Goal: Task Accomplishment & Management: Manage account settings

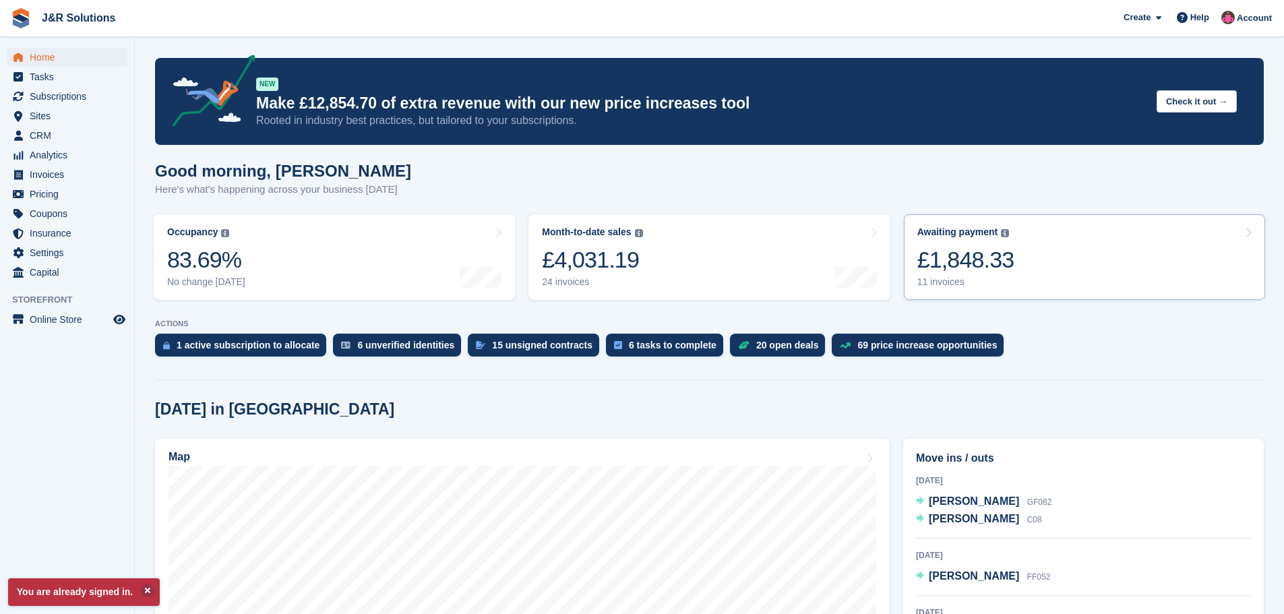
click at [951, 274] on div "£1,848.33" at bounding box center [965, 260] width 97 height 28
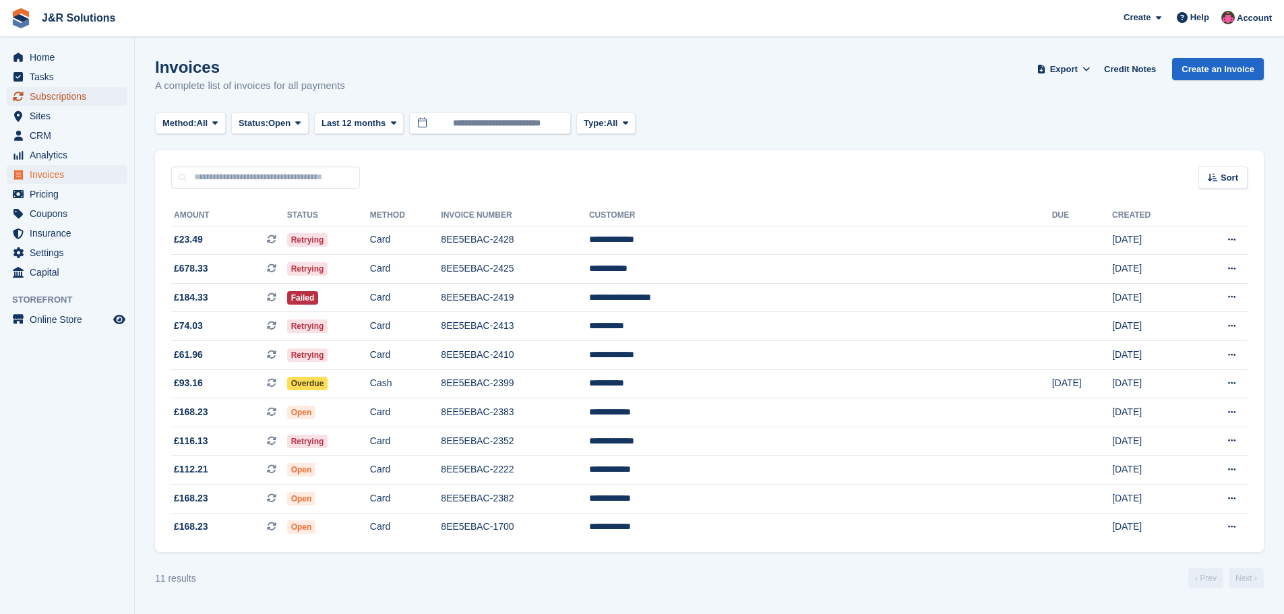
click at [67, 95] on span "Subscriptions" at bounding box center [70, 96] width 81 height 19
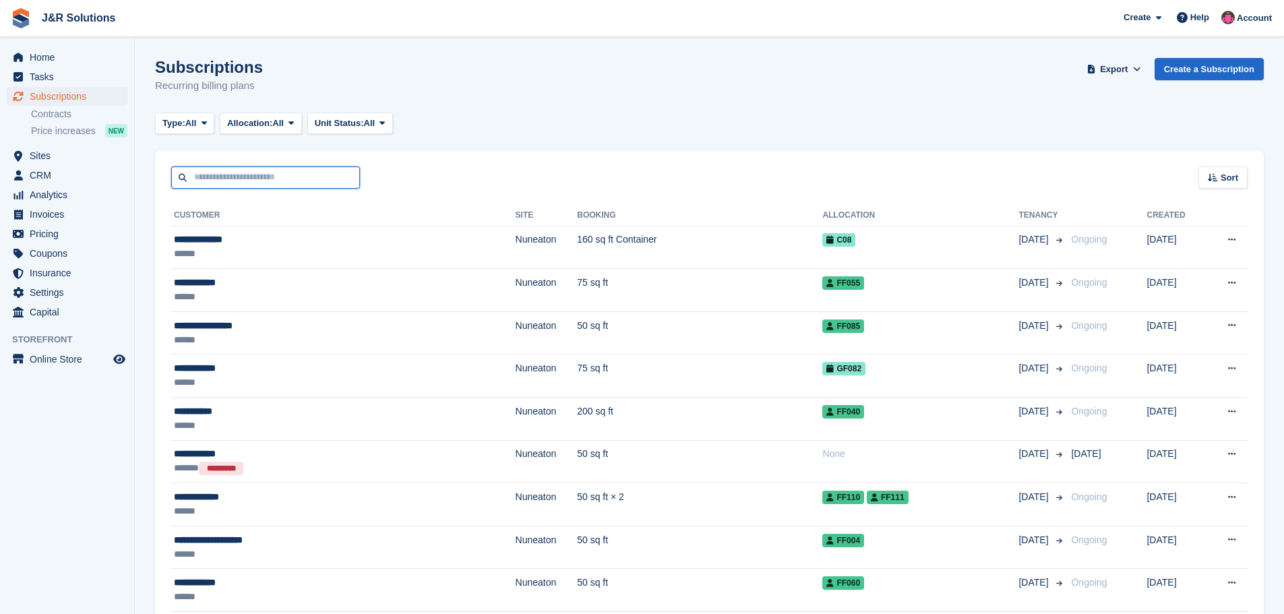
click at [287, 175] on input "text" at bounding box center [265, 177] width 189 height 22
type input "*********"
drag, startPoint x: 259, startPoint y: 177, endPoint x: 131, endPoint y: 175, distance: 128.0
click at [499, 107] on div "Subscriptions Recurring billing plans Export Export Subscriptions Export a CSV …" at bounding box center [709, 84] width 1108 height 52
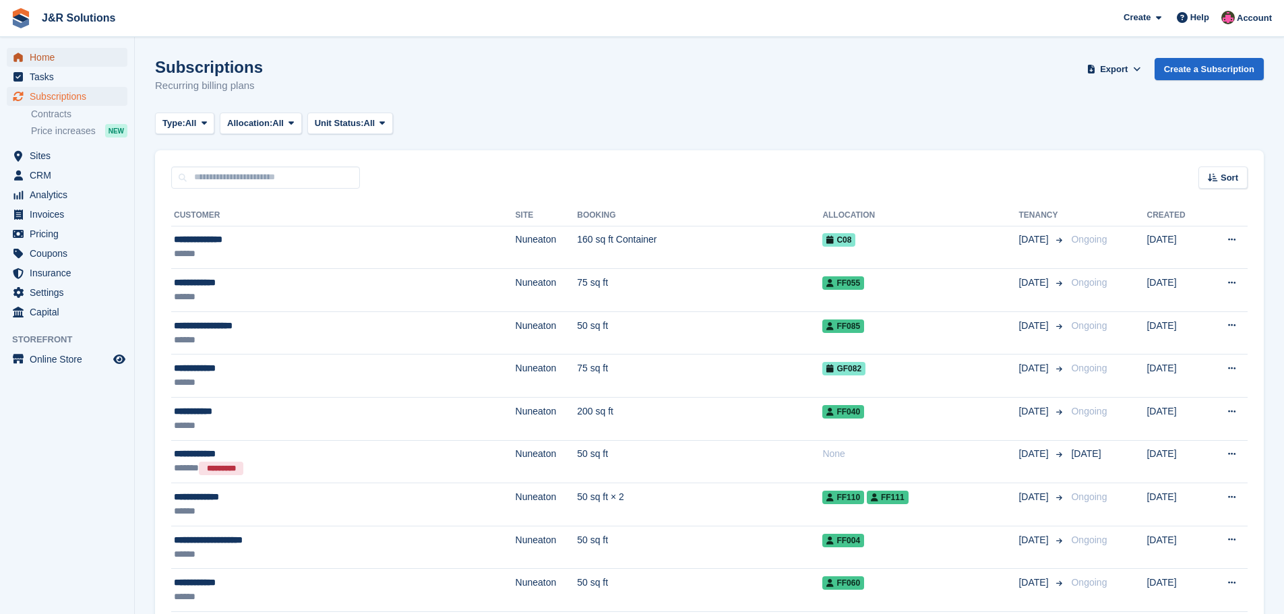
click at [36, 60] on span "Home" at bounding box center [70, 57] width 81 height 19
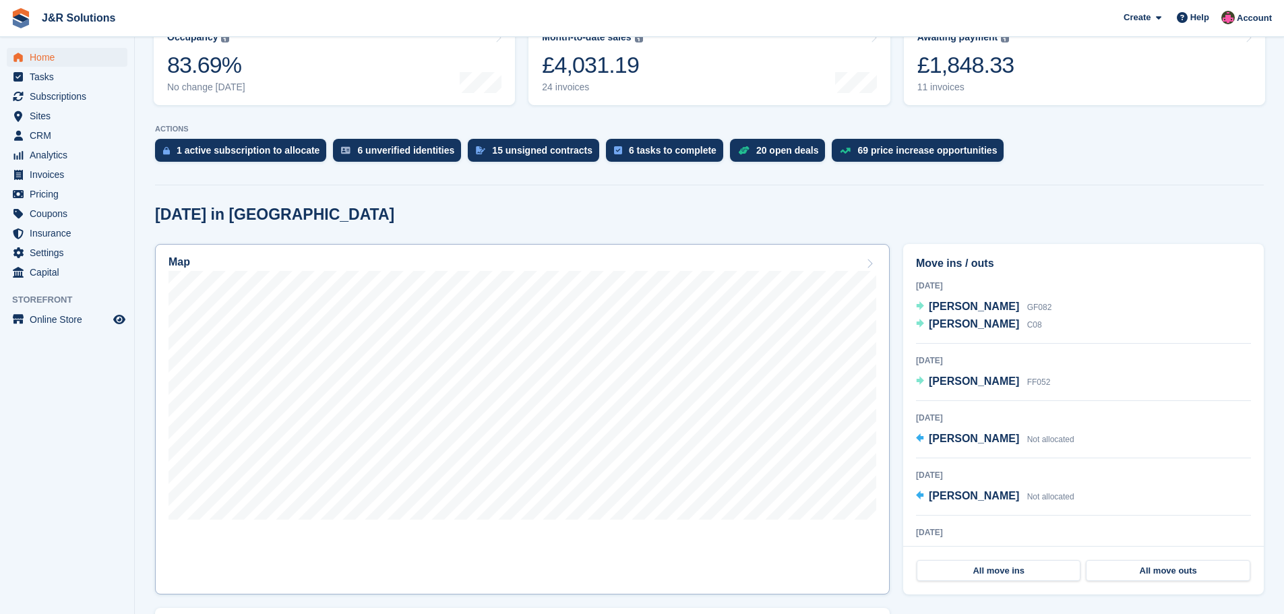
scroll to position [202, 0]
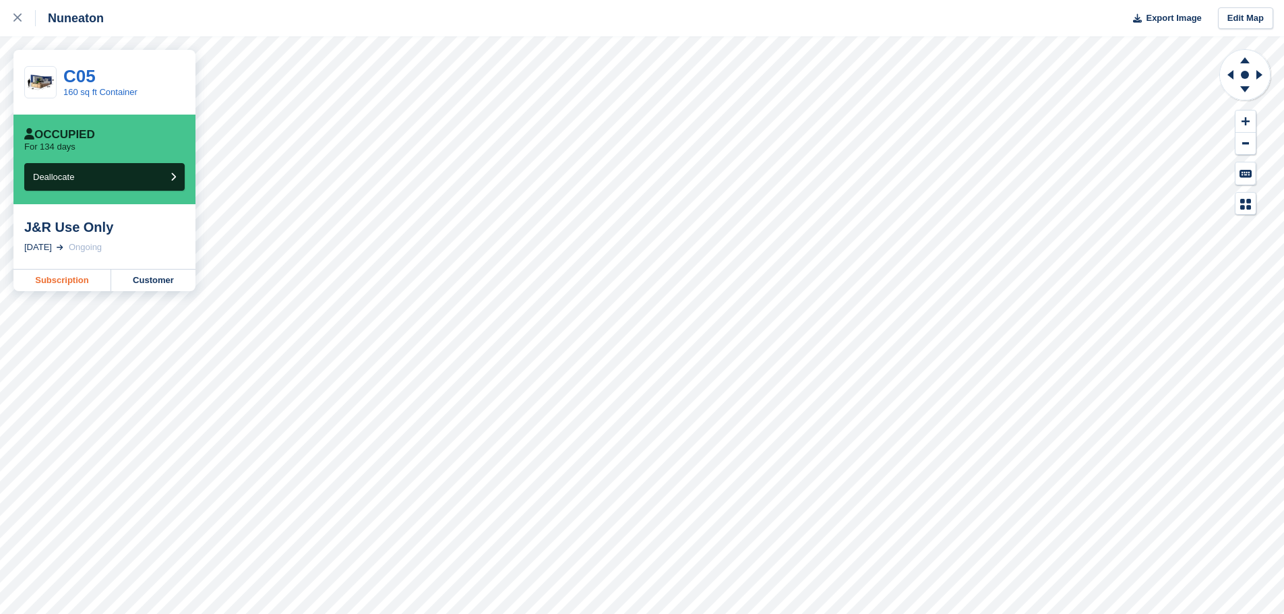
click at [64, 276] on link "Subscription" at bounding box center [62, 281] width 98 height 22
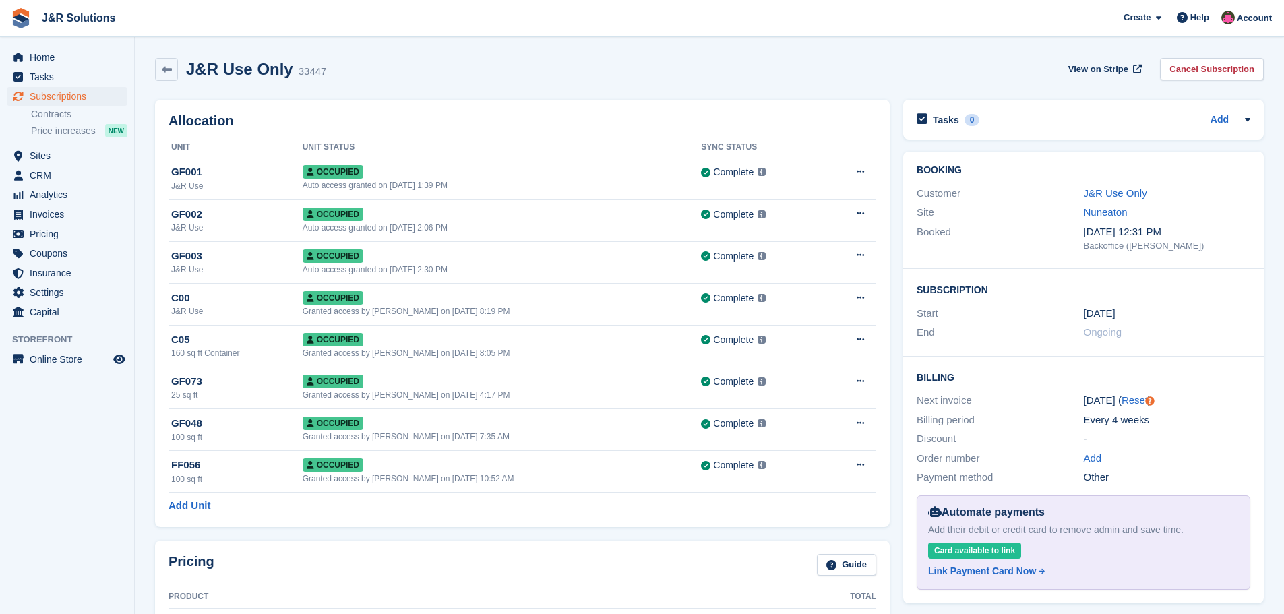
click at [875, 75] on div "J&R Use Only 33447 View on Stripe Cancel Subscription" at bounding box center [709, 69] width 1108 height 23
click at [38, 60] on span "Home" at bounding box center [70, 57] width 81 height 19
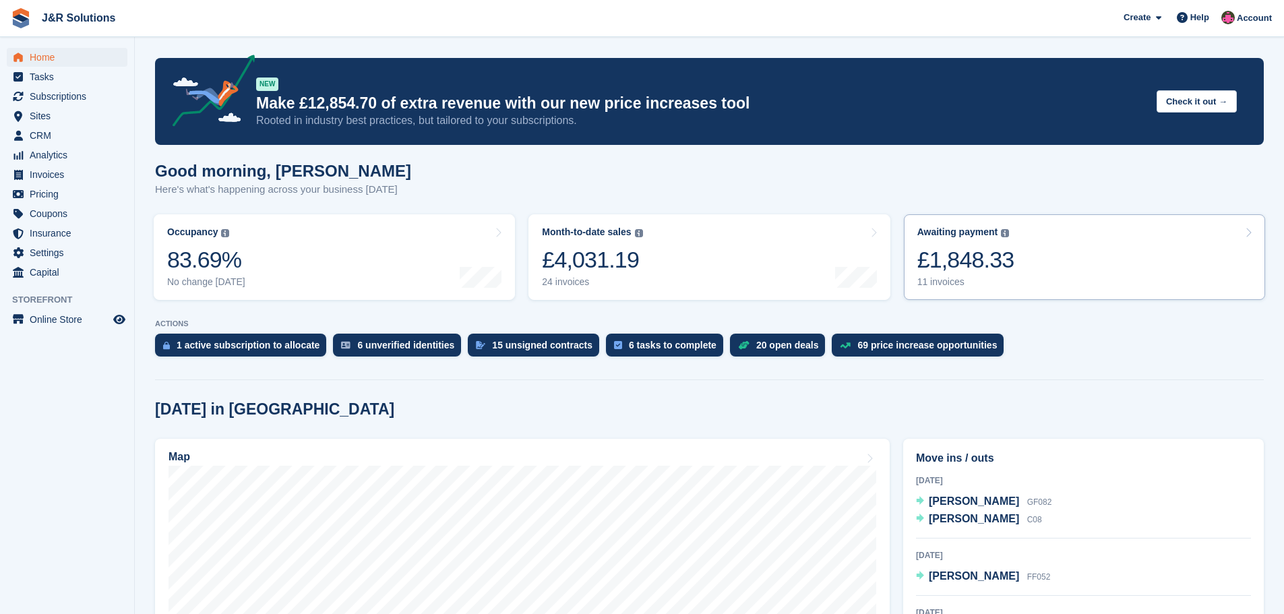
click at [962, 286] on div "11 invoices" at bounding box center [965, 281] width 97 height 11
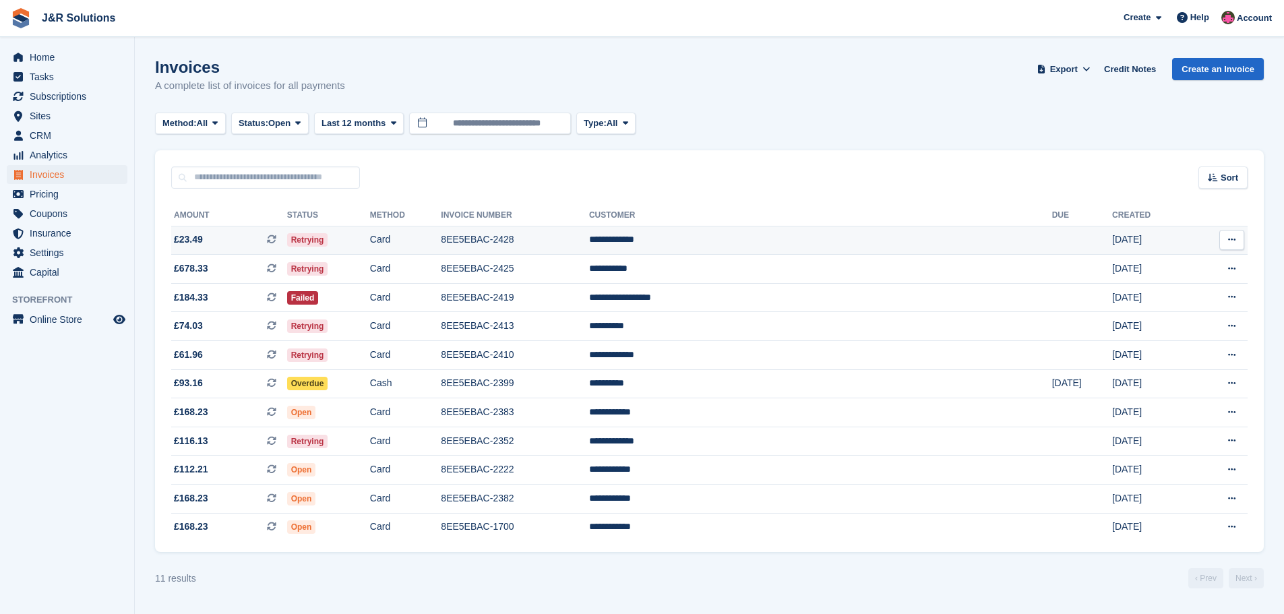
click at [792, 241] on td "**********" at bounding box center [820, 240] width 463 height 29
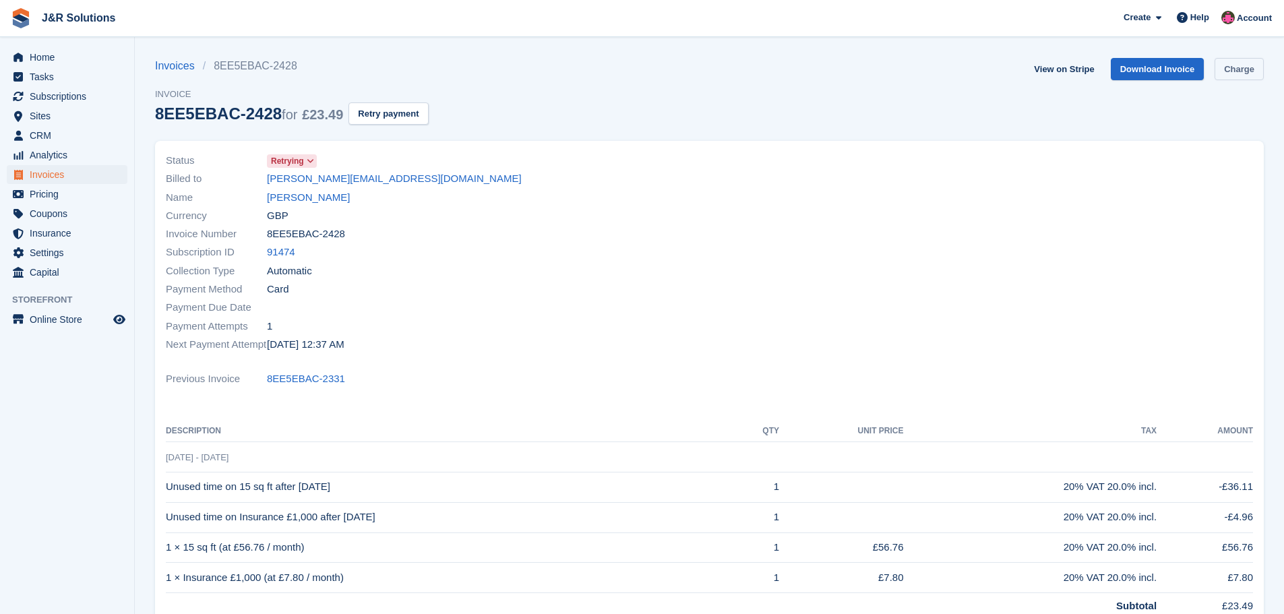
click at [1234, 67] on link "Charge" at bounding box center [1238, 69] width 49 height 22
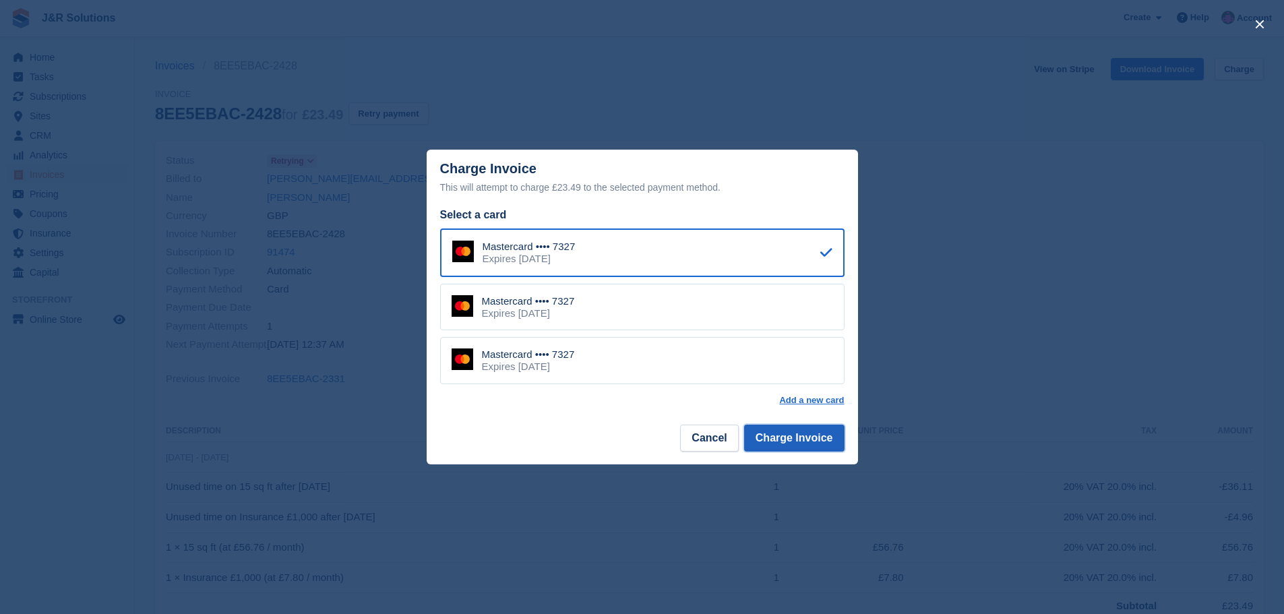
click at [803, 444] on button "Charge Invoice" at bounding box center [794, 437] width 100 height 27
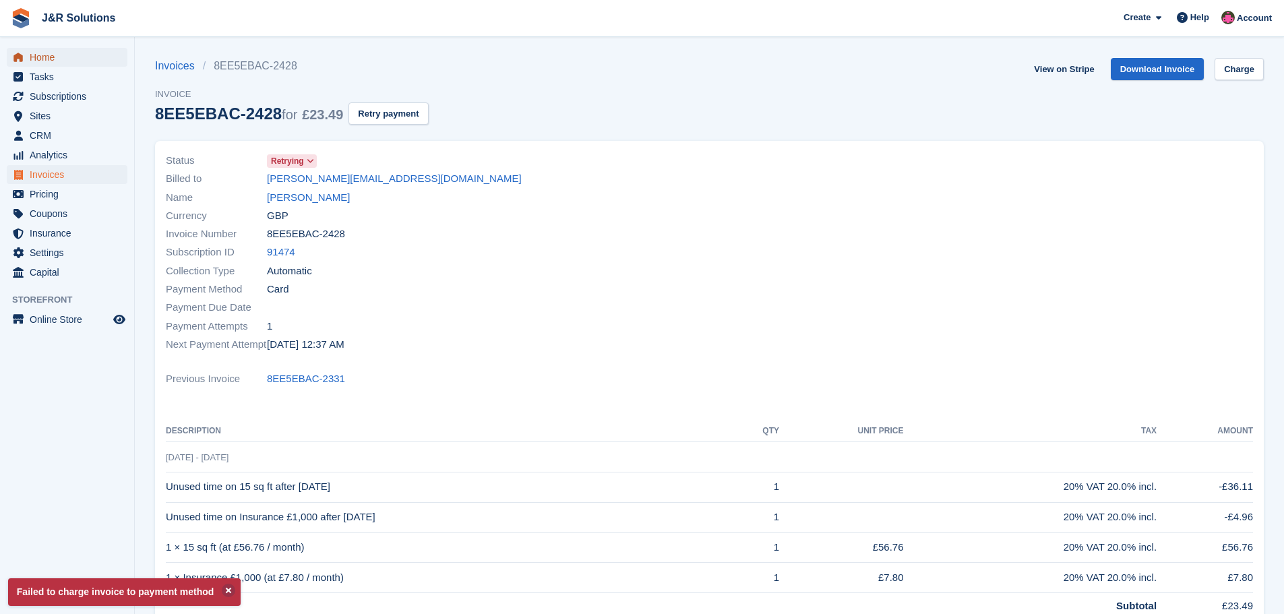
click at [46, 56] on span "Home" at bounding box center [70, 57] width 81 height 19
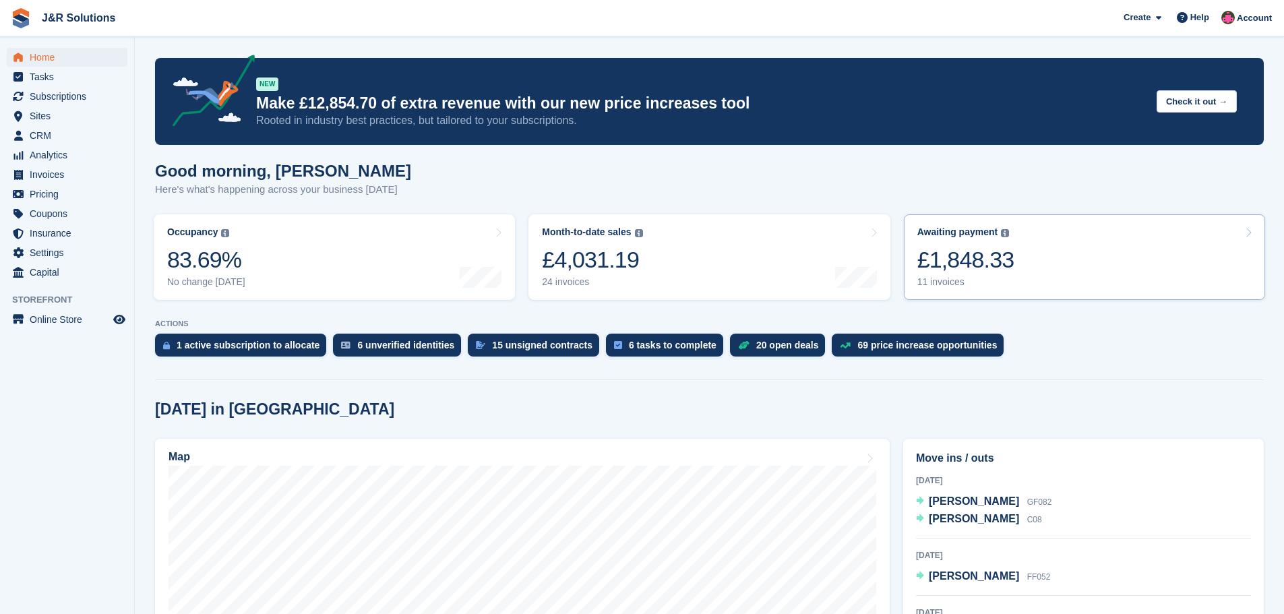
click at [955, 282] on div "11 invoices" at bounding box center [965, 281] width 97 height 11
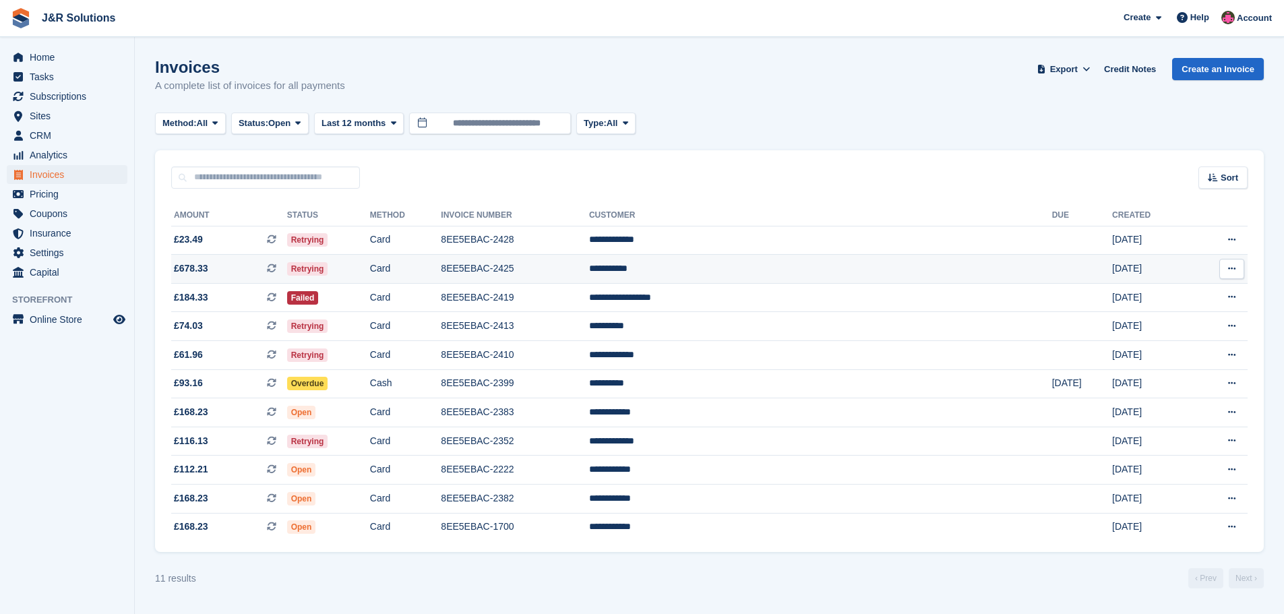
click at [441, 266] on td "Card" at bounding box center [405, 269] width 71 height 29
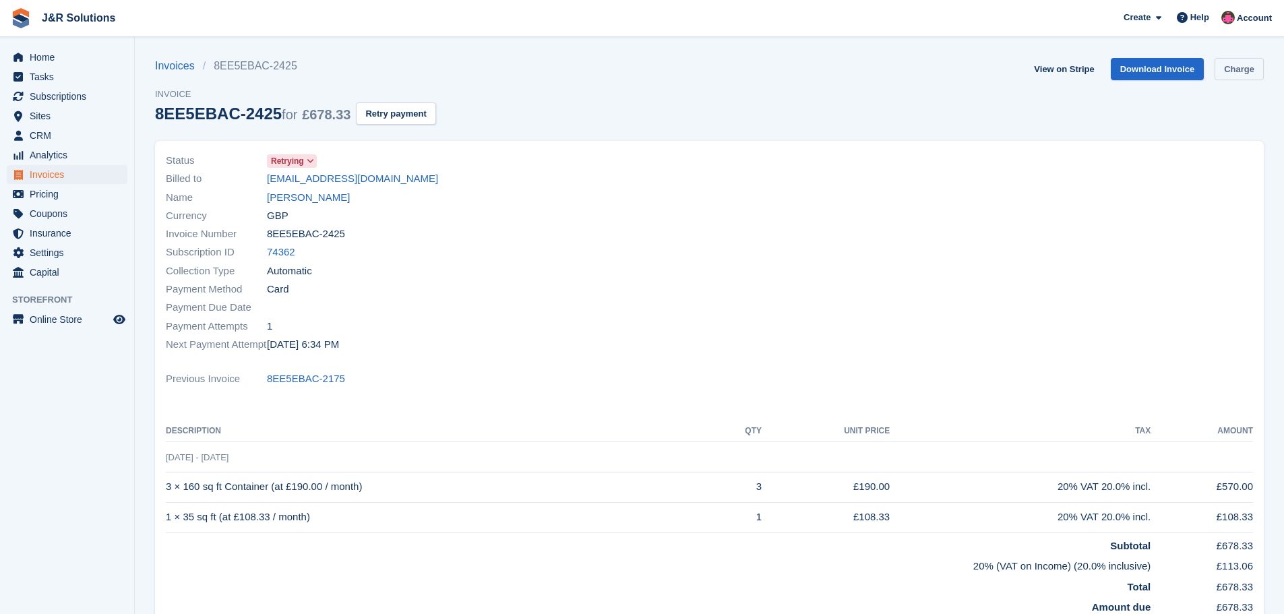
click at [1234, 69] on link "Charge" at bounding box center [1238, 69] width 49 height 22
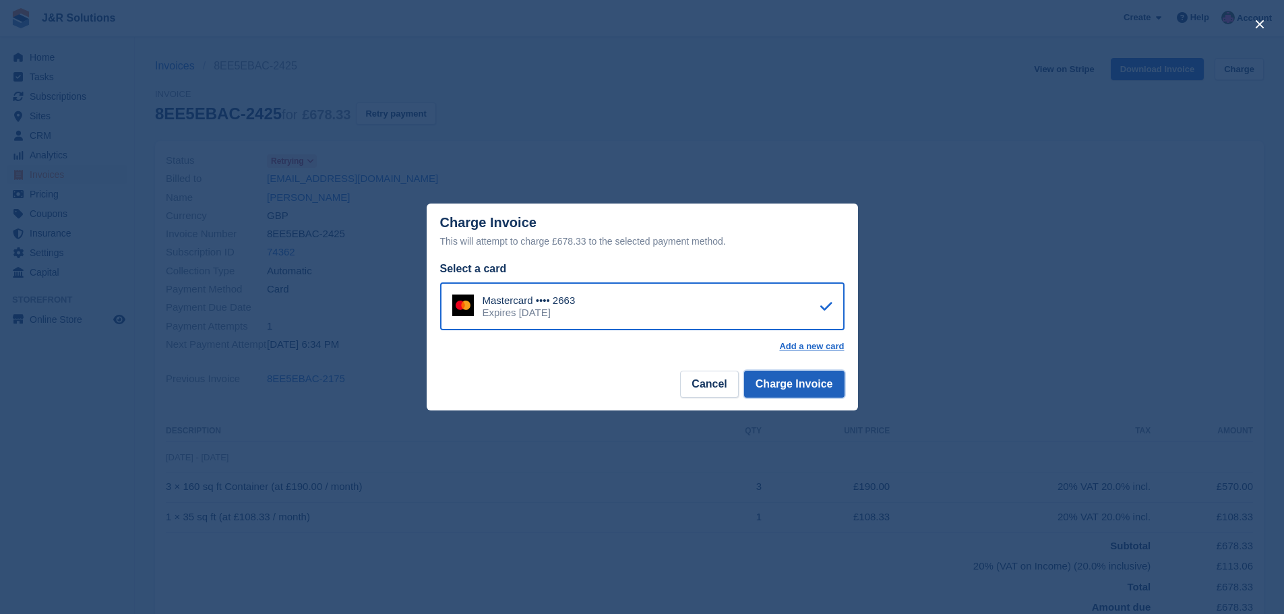
click at [819, 385] on button "Charge Invoice" at bounding box center [794, 384] width 100 height 27
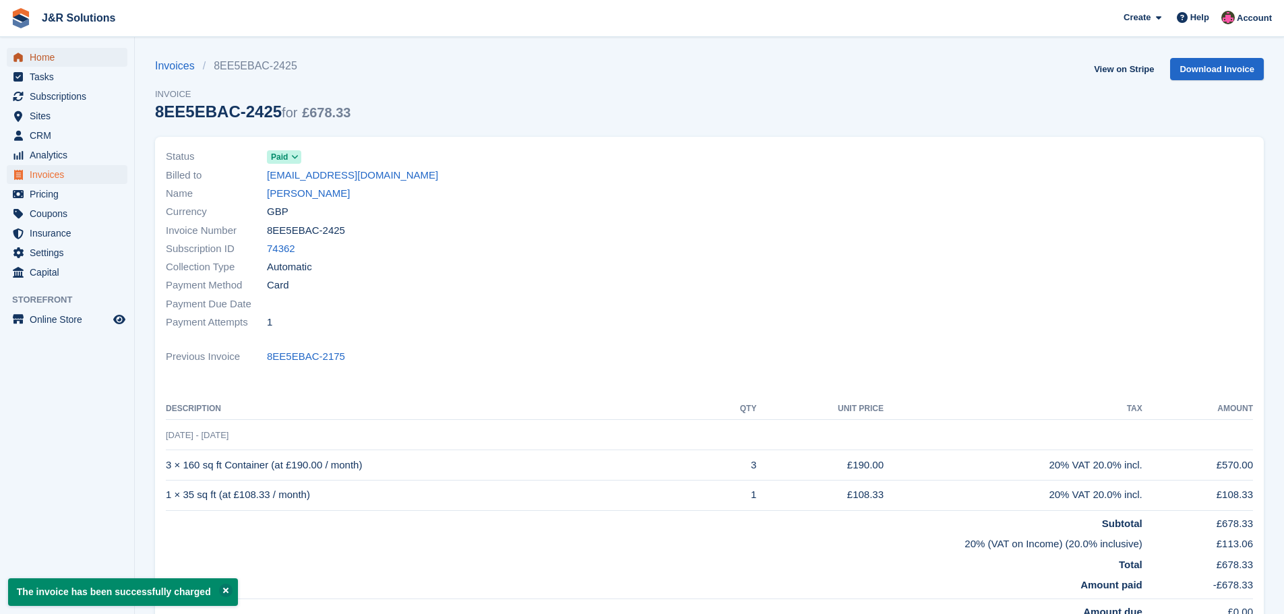
click at [49, 60] on span "Home" at bounding box center [70, 57] width 81 height 19
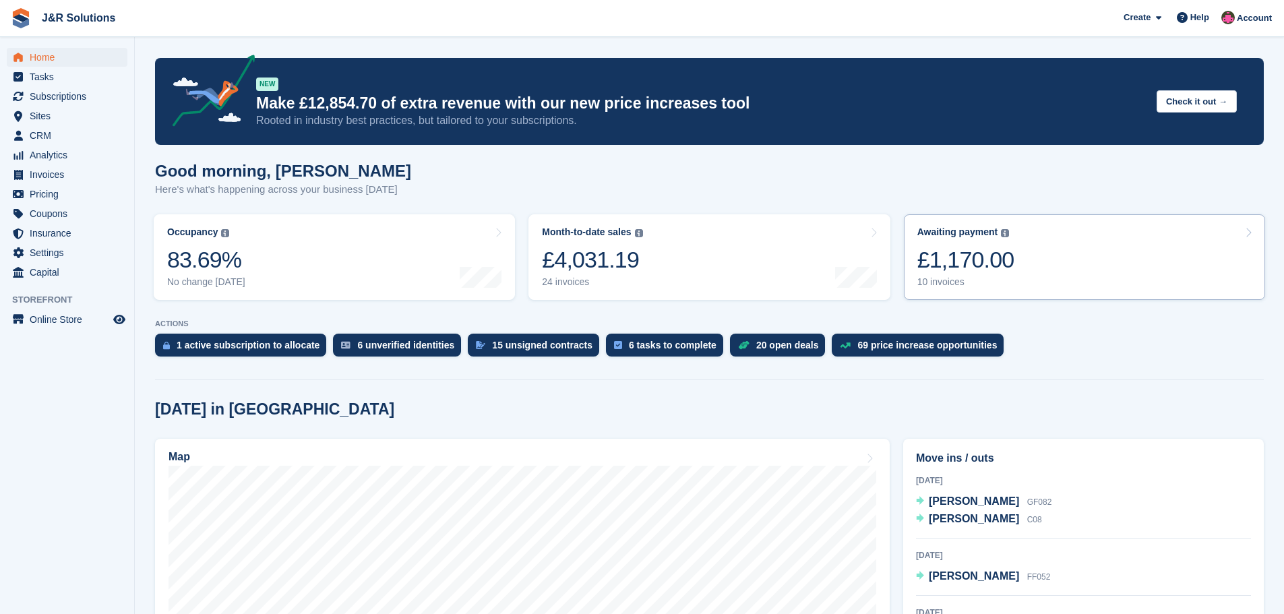
click at [942, 286] on div "10 invoices" at bounding box center [965, 281] width 97 height 11
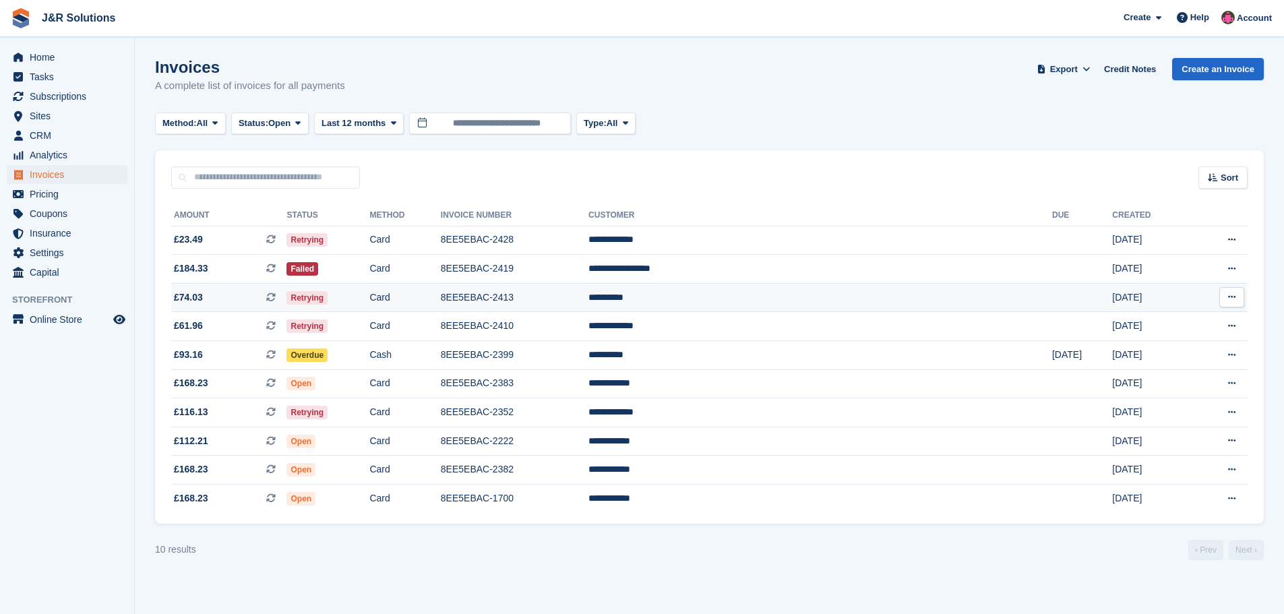
click at [588, 296] on td "8EE5EBAC-2413" at bounding box center [515, 297] width 148 height 29
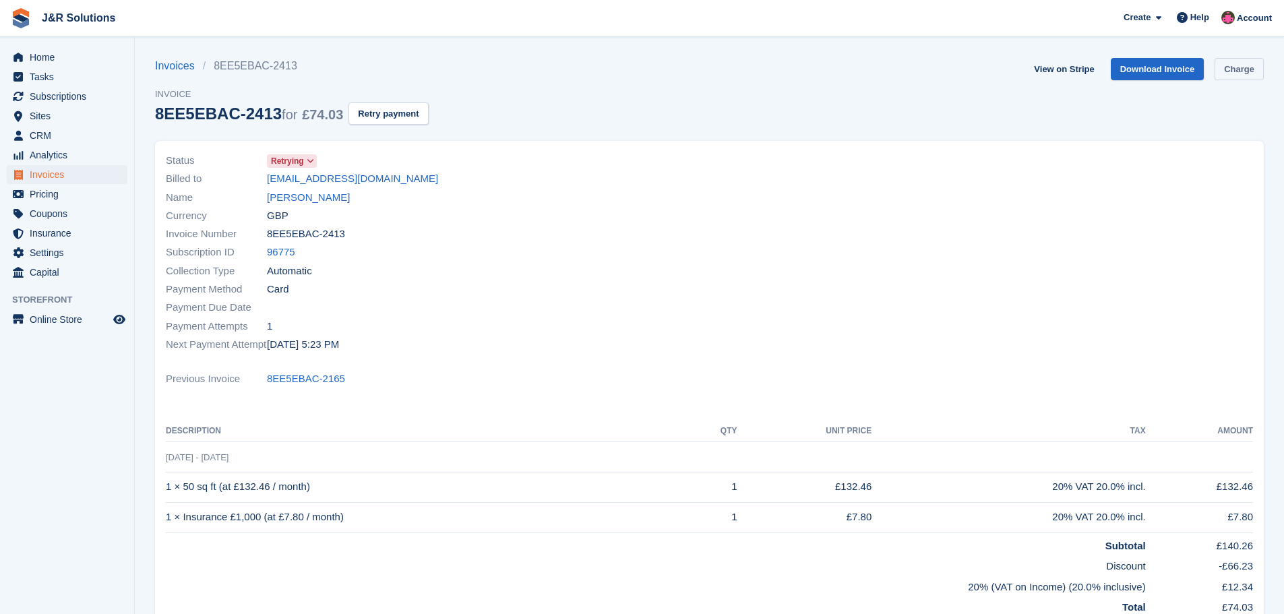
click at [1236, 67] on link "Charge" at bounding box center [1238, 69] width 49 height 22
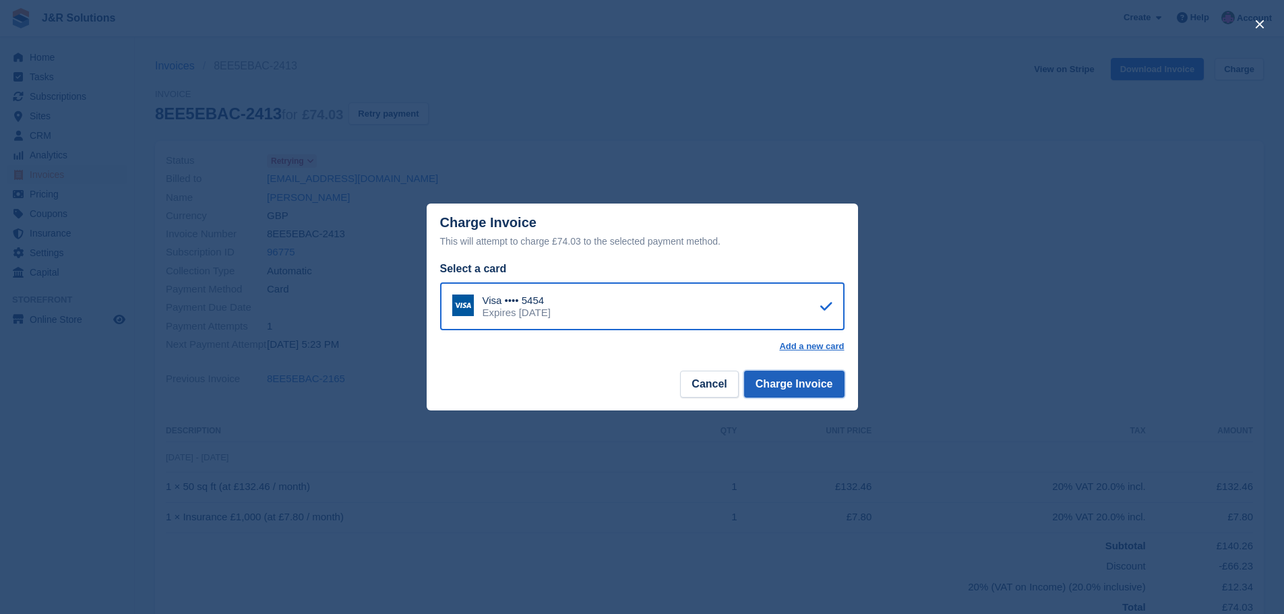
click at [799, 385] on button "Charge Invoice" at bounding box center [794, 384] width 100 height 27
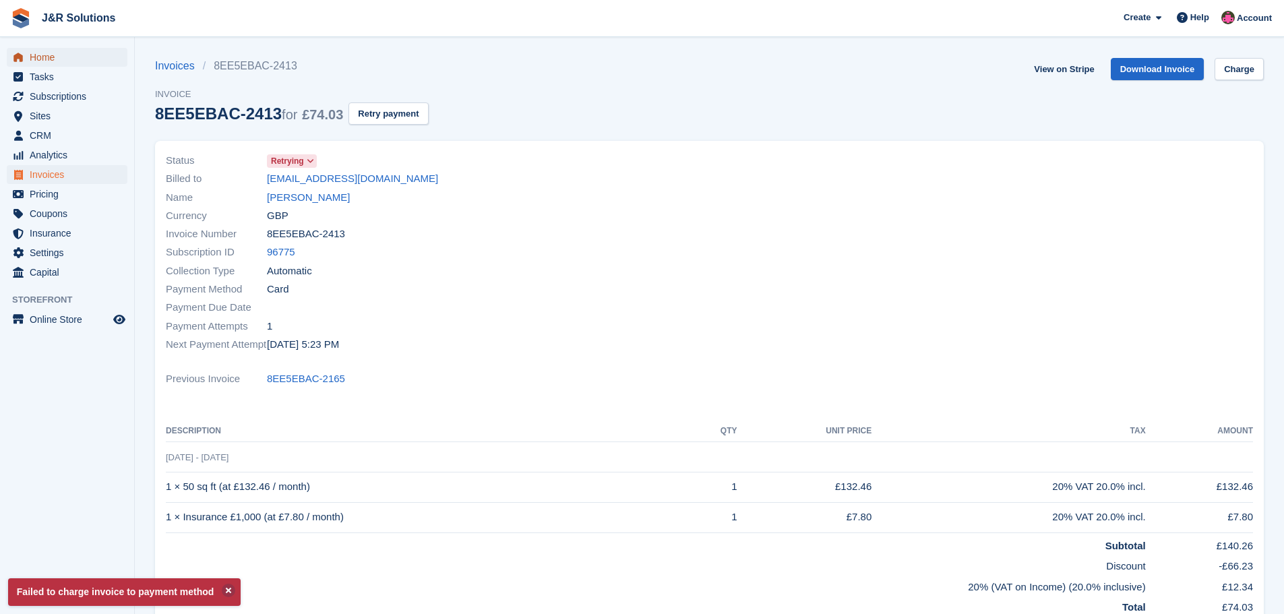
click at [45, 55] on span "Home" at bounding box center [70, 57] width 81 height 19
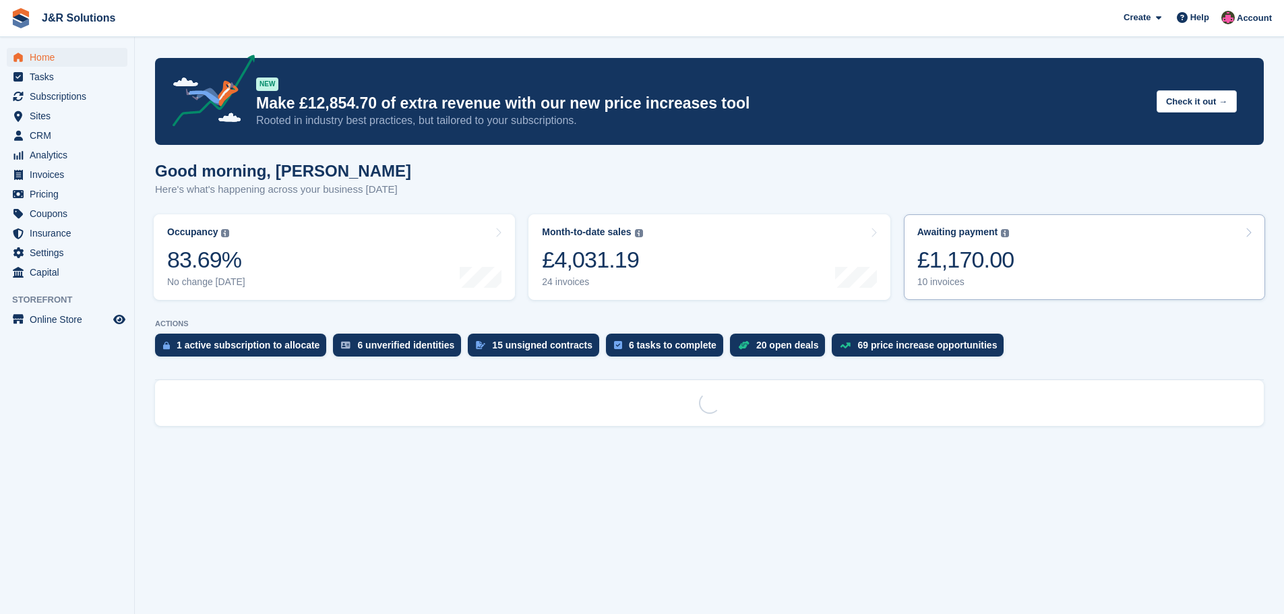
click at [943, 274] on div "£1,170.00" at bounding box center [965, 260] width 97 height 28
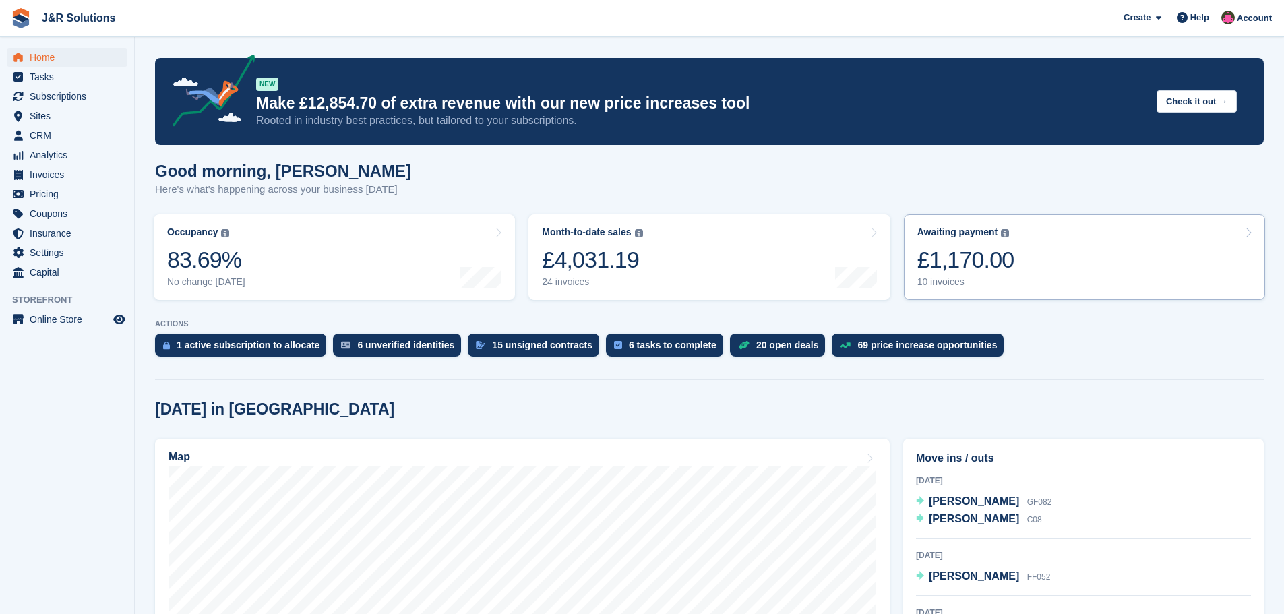
click at [941, 280] on div "10 invoices" at bounding box center [965, 281] width 97 height 11
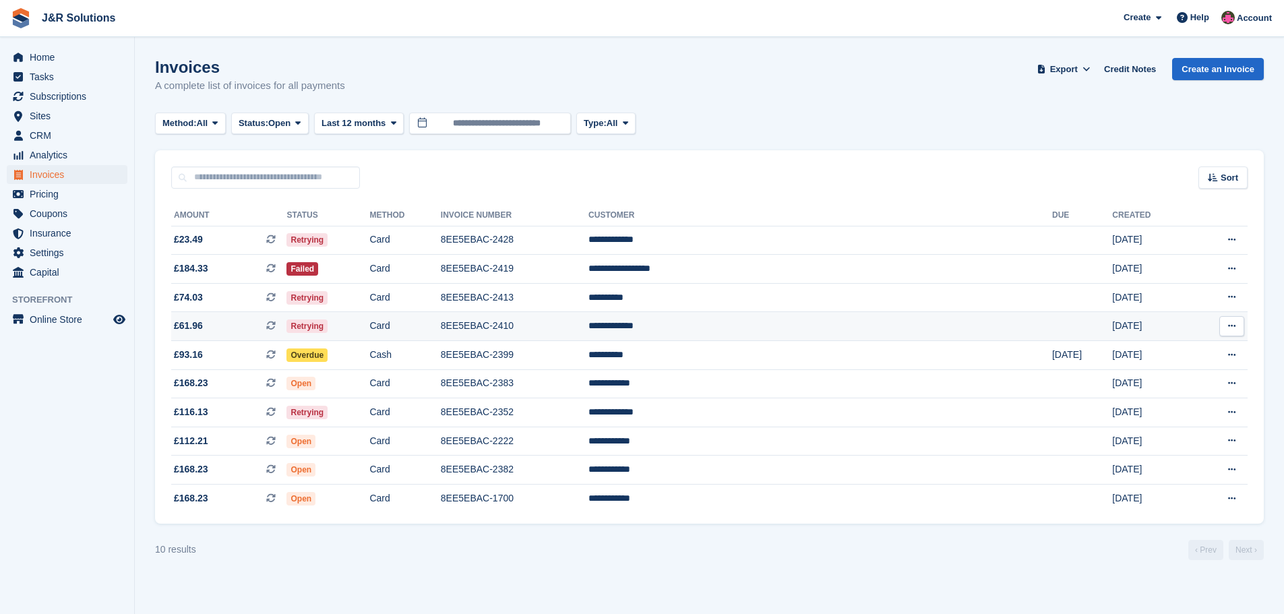
click at [1052, 325] on td at bounding box center [1082, 326] width 60 height 29
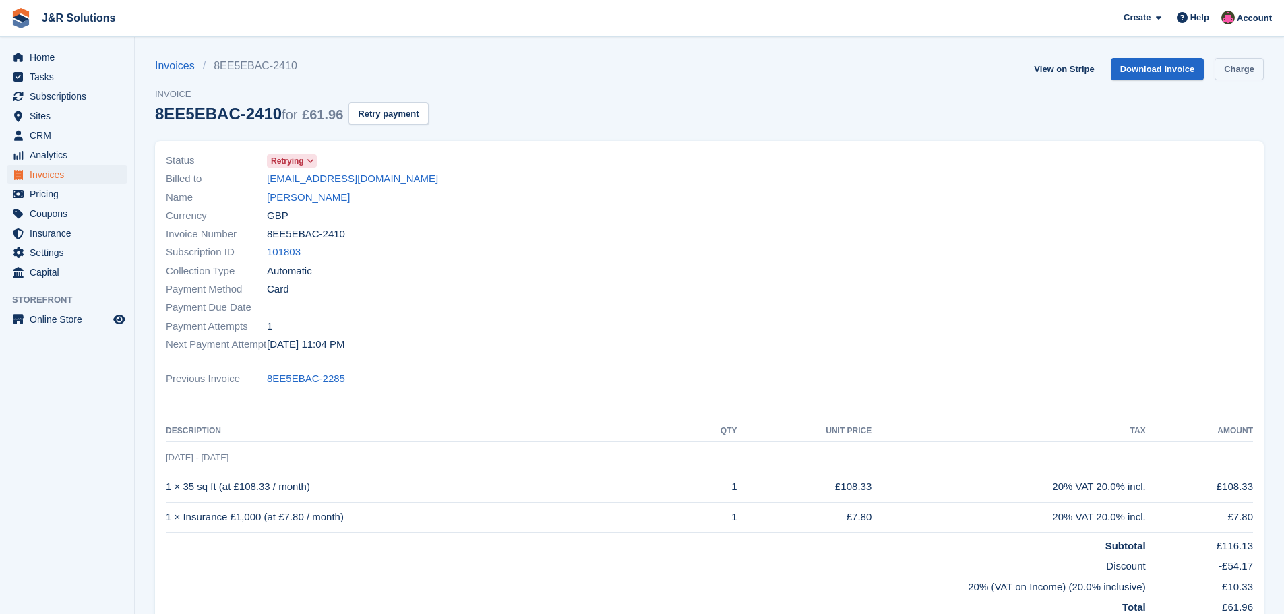
click at [1240, 66] on link "Charge" at bounding box center [1238, 69] width 49 height 22
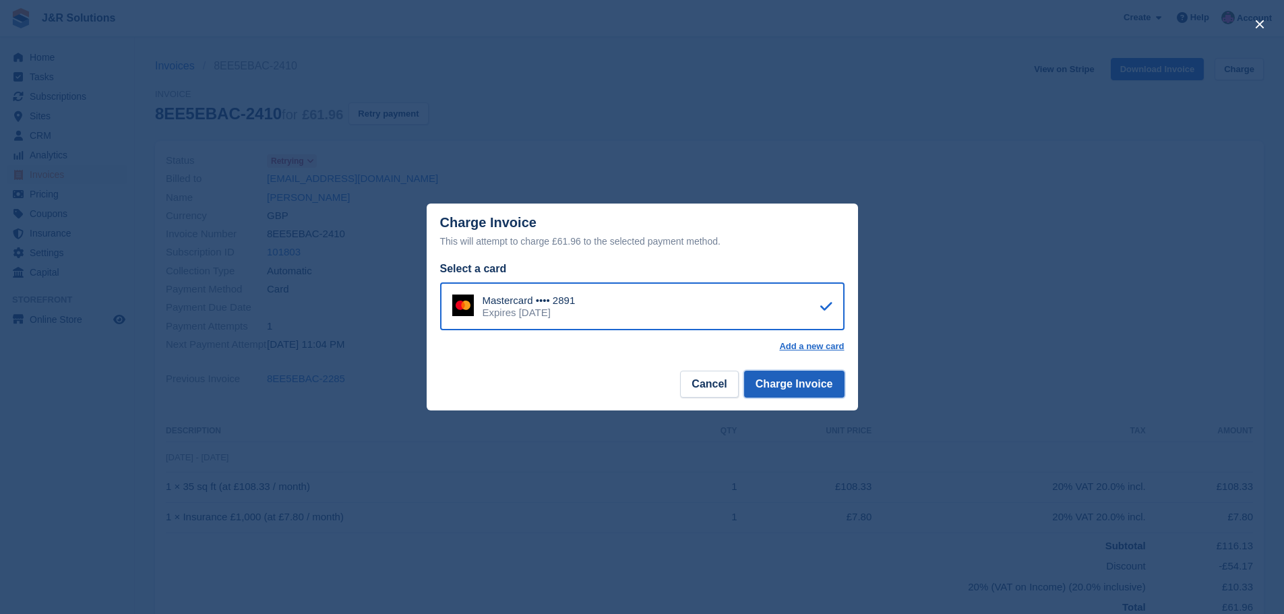
drag, startPoint x: 797, startPoint y: 379, endPoint x: 879, endPoint y: 373, distance: 81.8
click at [798, 379] on button "Charge Invoice" at bounding box center [794, 384] width 100 height 27
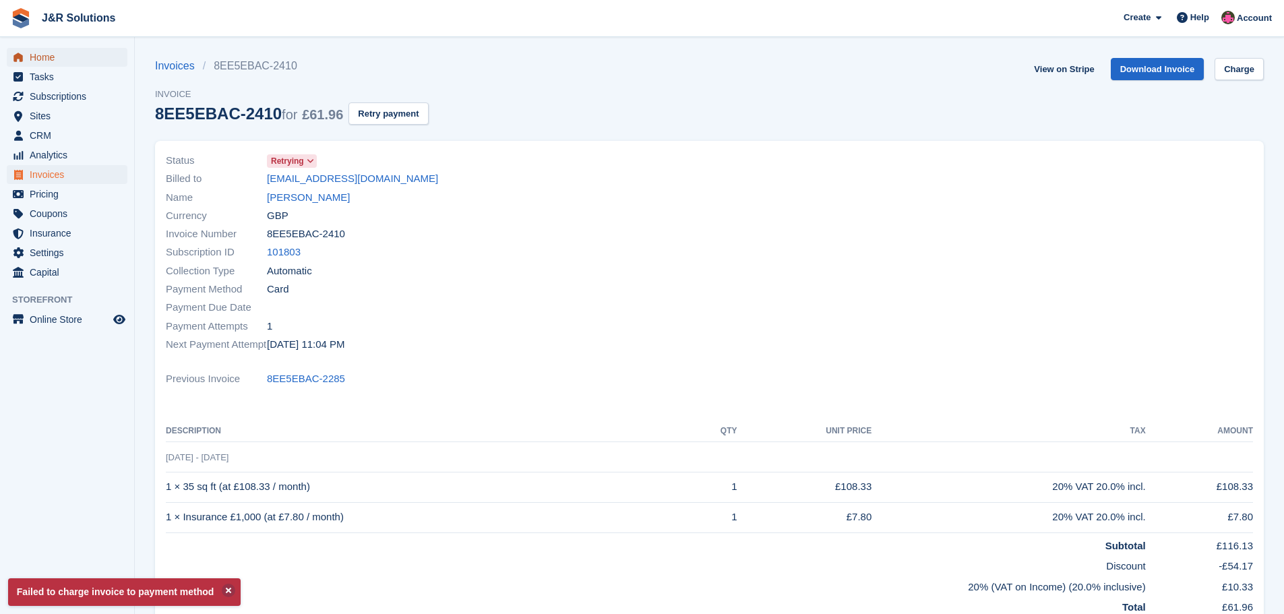
click at [55, 55] on span "Home" at bounding box center [70, 57] width 81 height 19
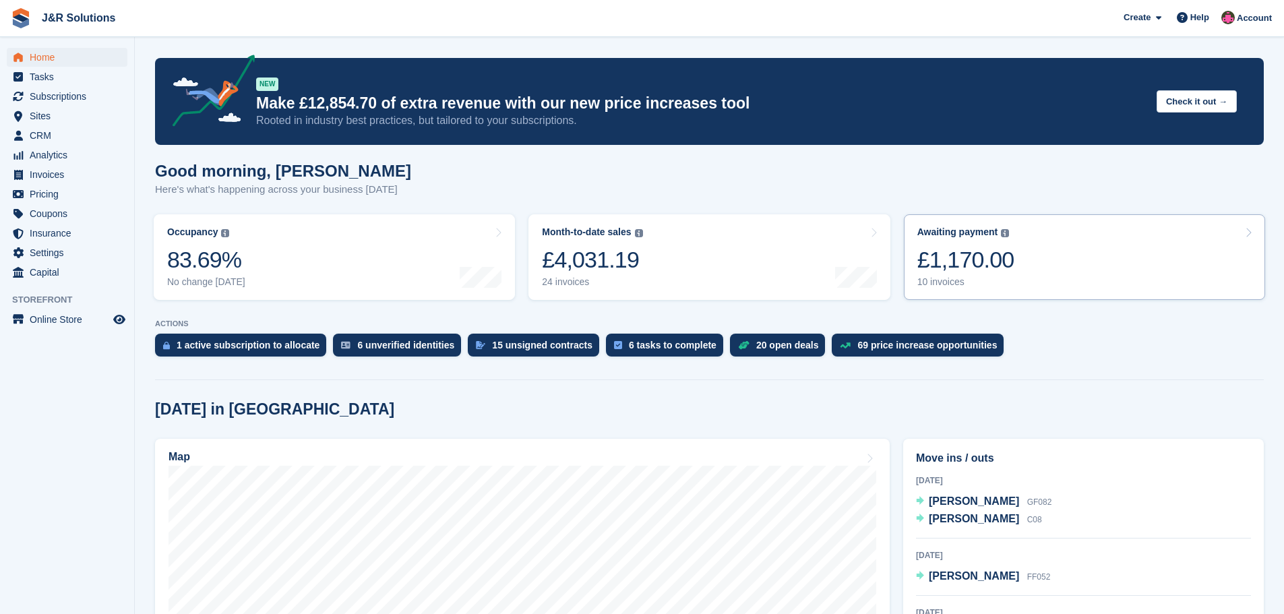
click at [934, 279] on div "10 invoices" at bounding box center [965, 281] width 97 height 11
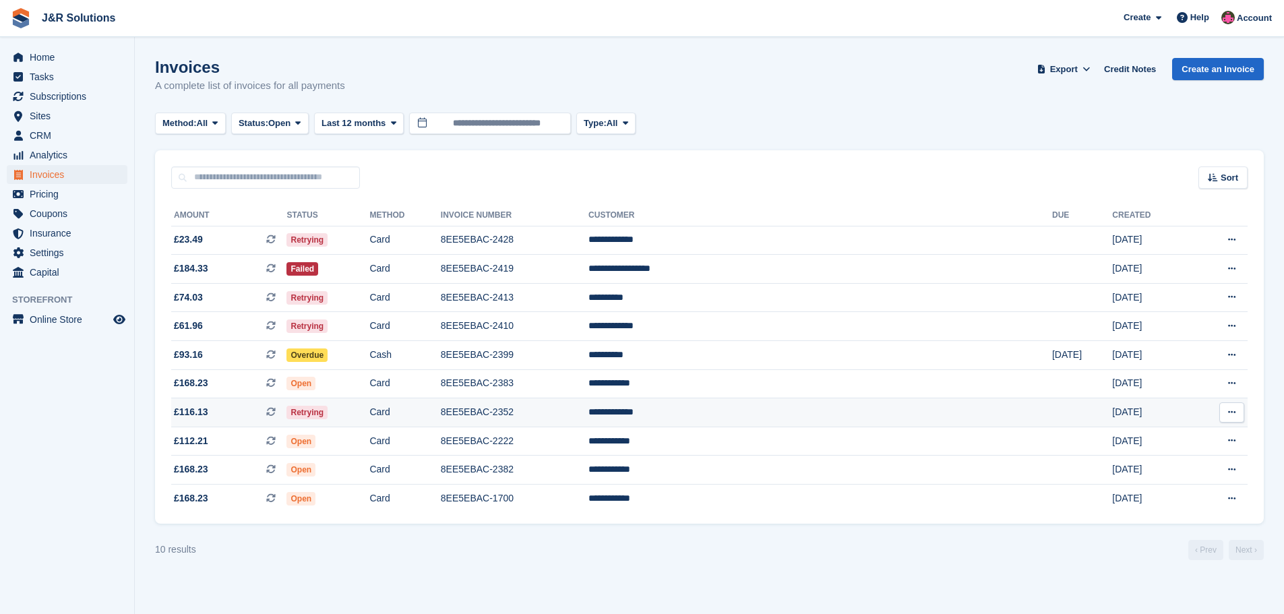
click at [768, 408] on td "**********" at bounding box center [820, 412] width 464 height 29
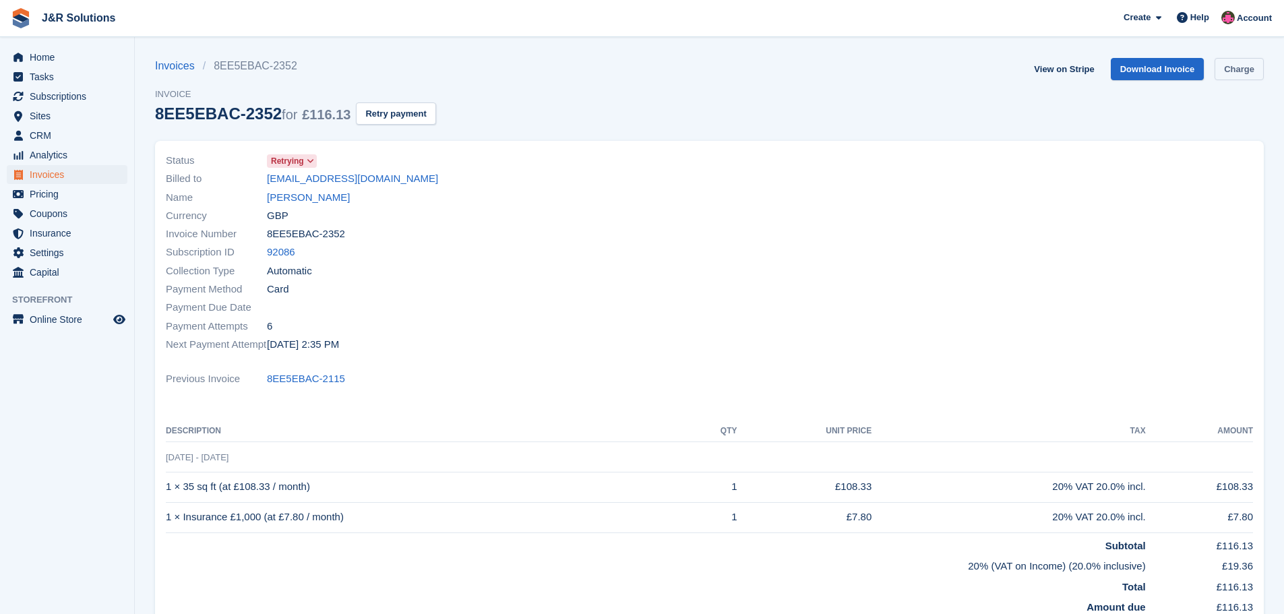
click at [1250, 68] on link "Charge" at bounding box center [1238, 69] width 49 height 22
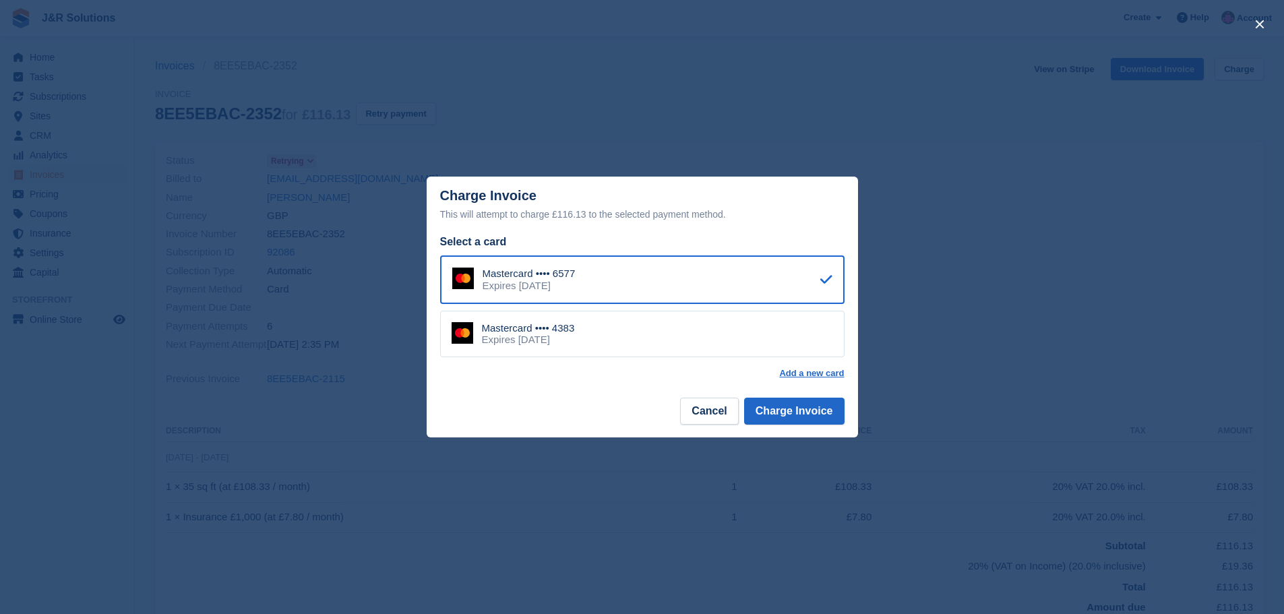
click at [724, 339] on div "Mastercard •••• 4383 Expires January 2030" at bounding box center [642, 334] width 404 height 47
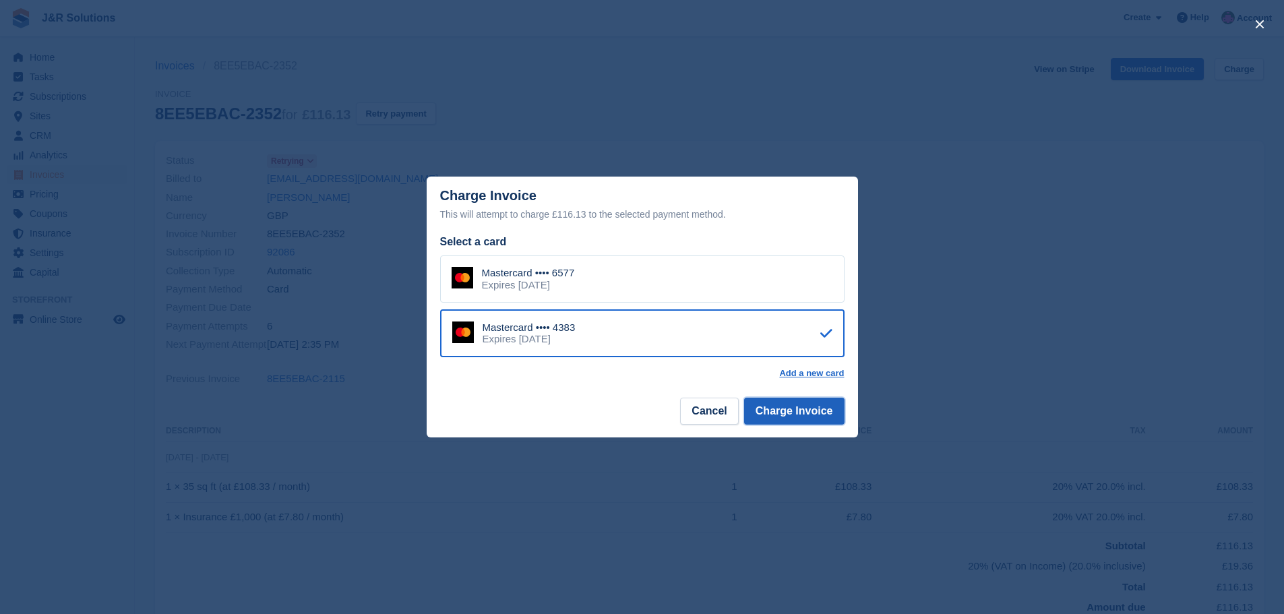
click at [782, 414] on button "Charge Invoice" at bounding box center [794, 411] width 100 height 27
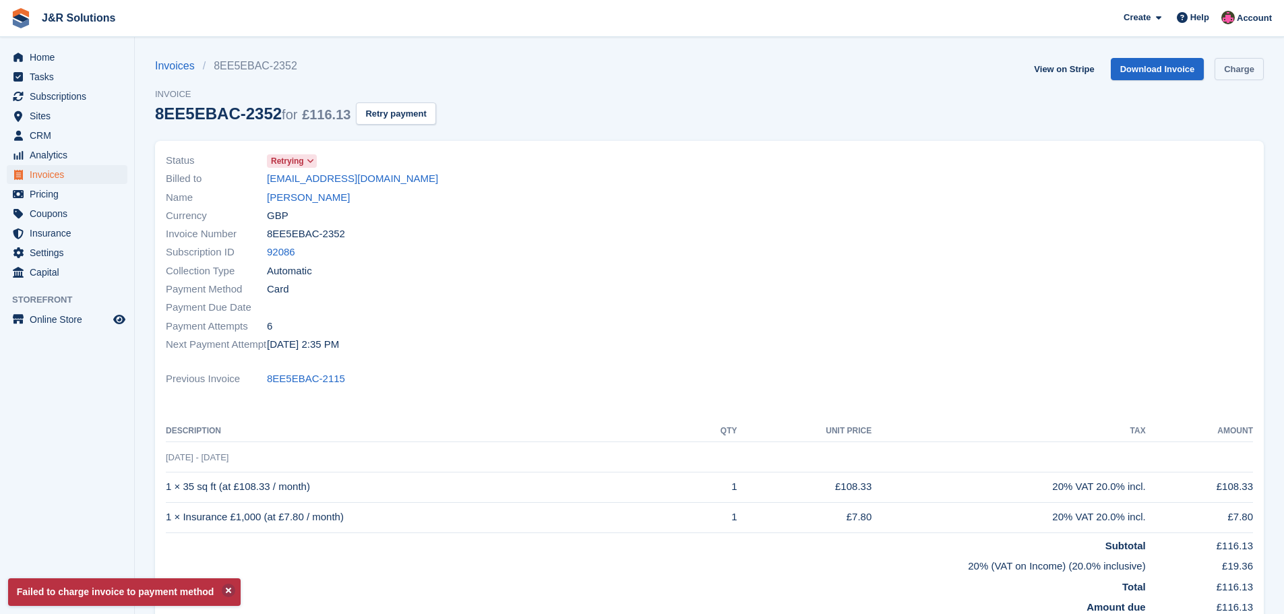
click at [1241, 69] on link "Charge" at bounding box center [1238, 69] width 49 height 22
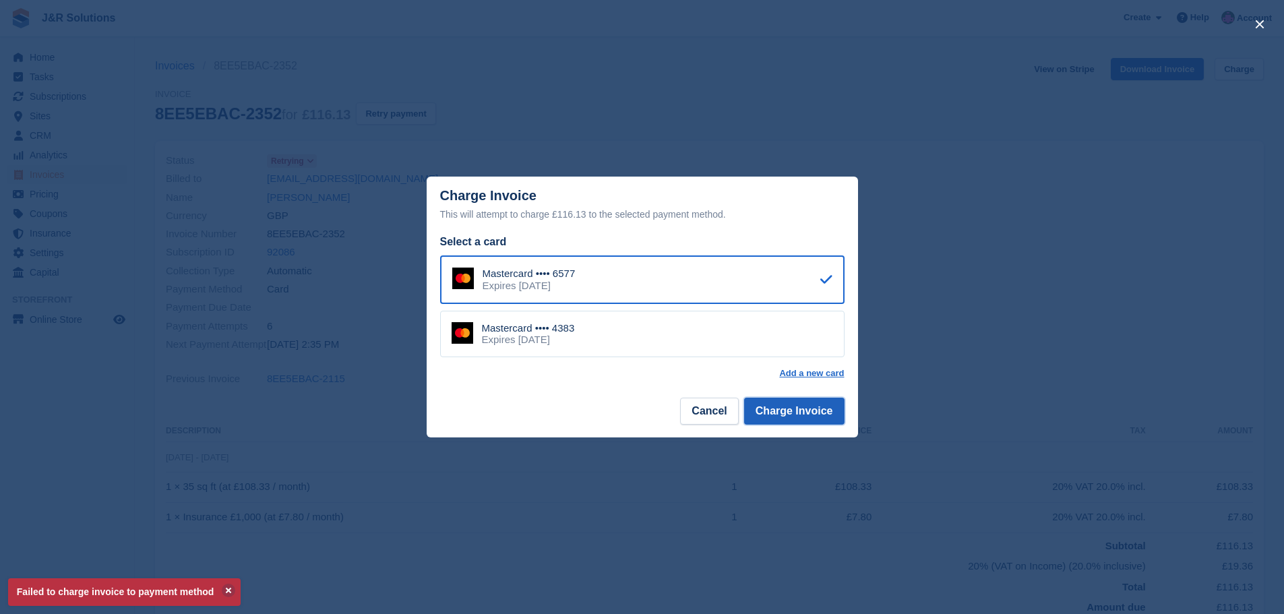
click at [779, 412] on button "Charge Invoice" at bounding box center [794, 411] width 100 height 27
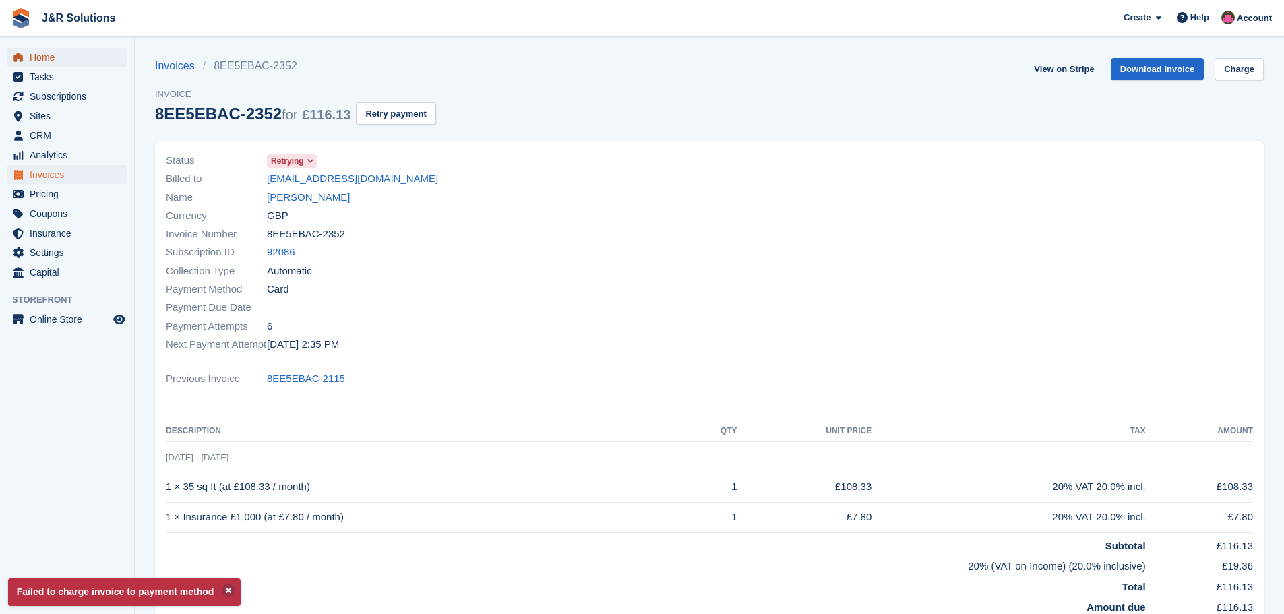
click at [47, 56] on span "Home" at bounding box center [70, 57] width 81 height 19
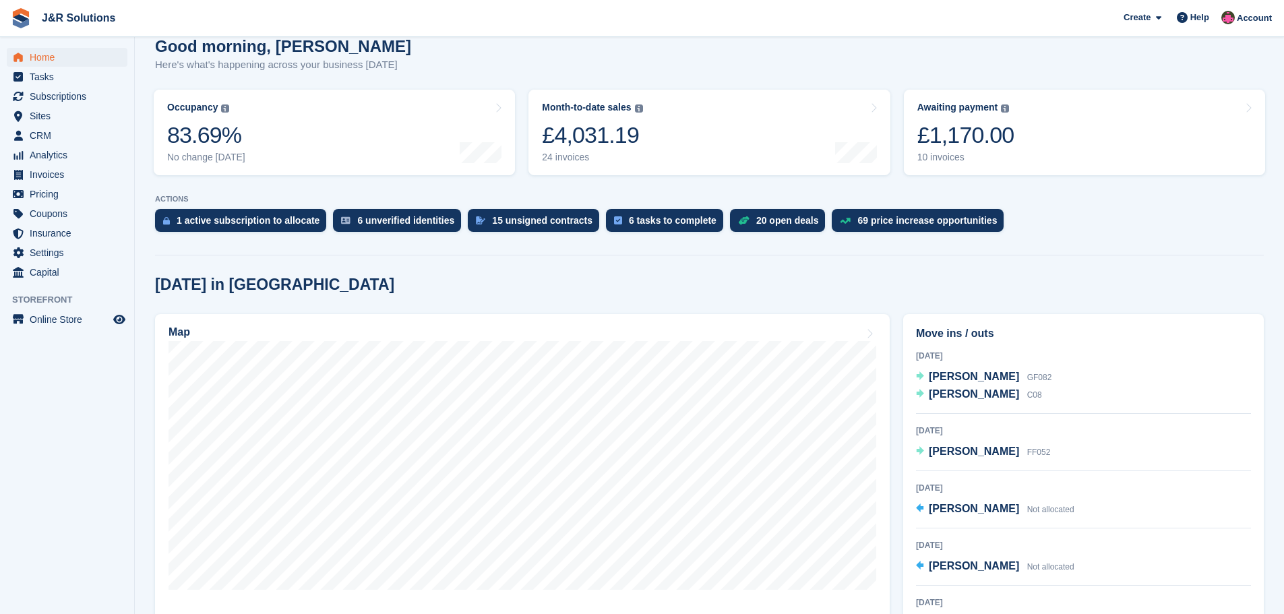
scroll to position [135, 0]
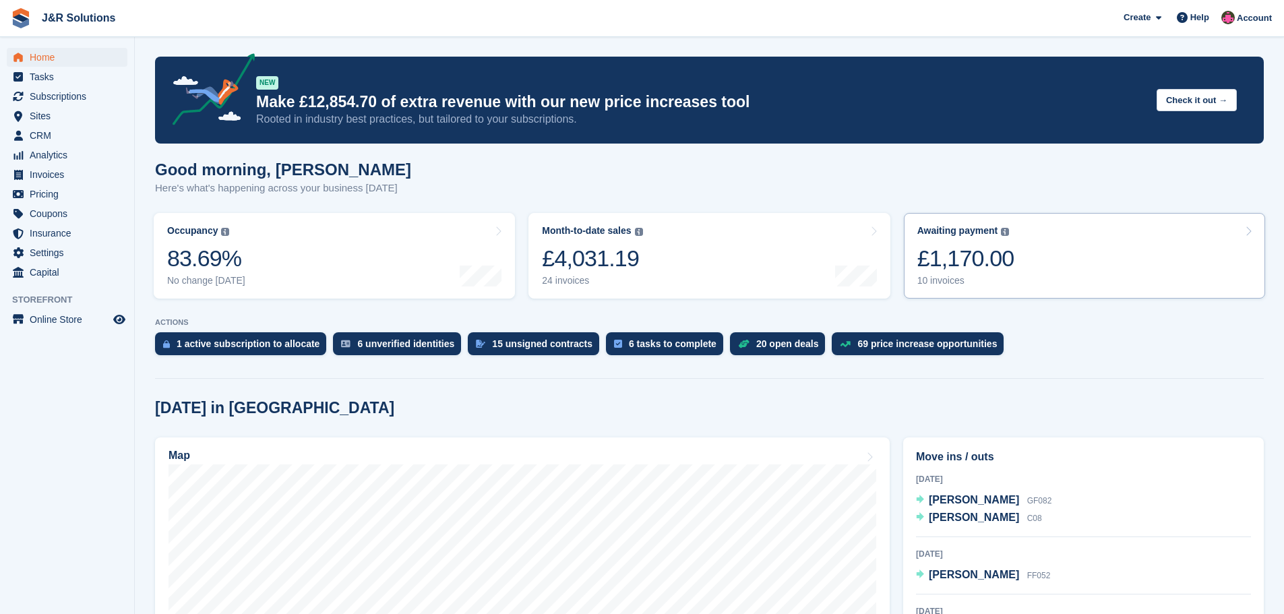
scroll to position [0, 0]
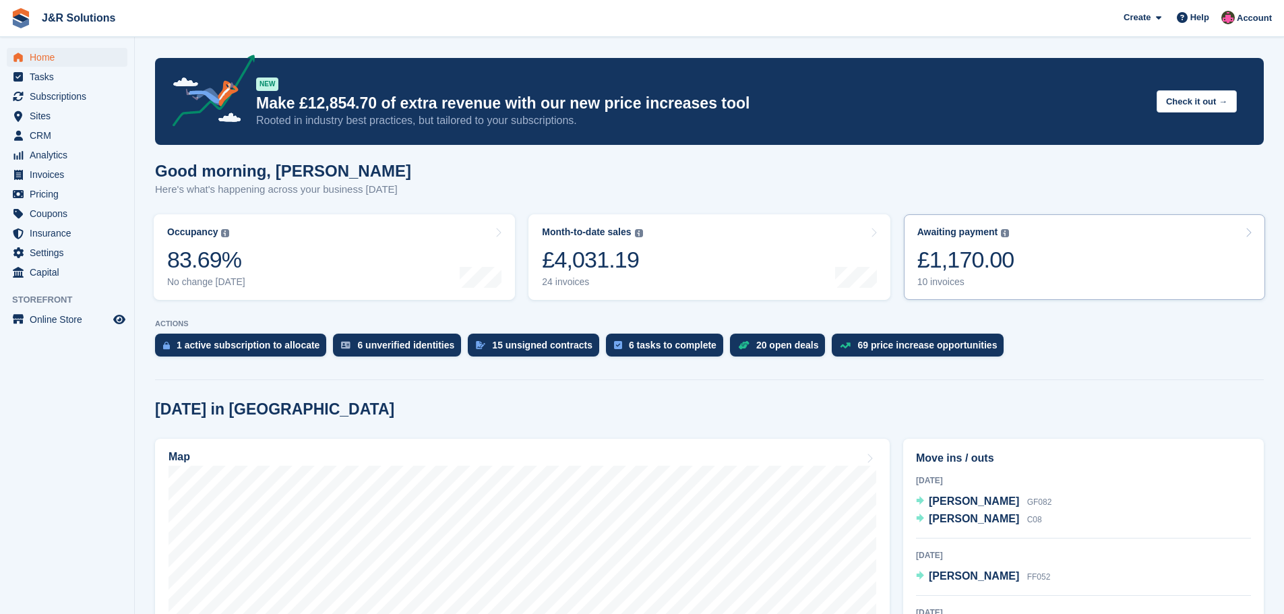
click at [957, 279] on div "10 invoices" at bounding box center [965, 281] width 97 height 11
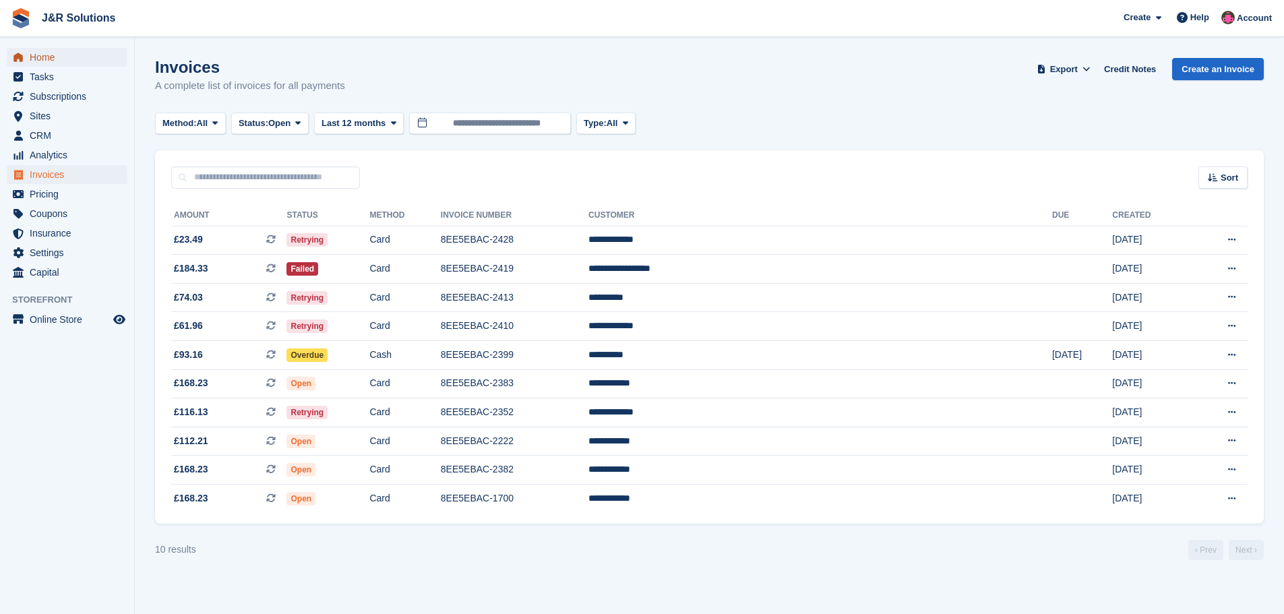
click at [47, 58] on span "Home" at bounding box center [70, 57] width 81 height 19
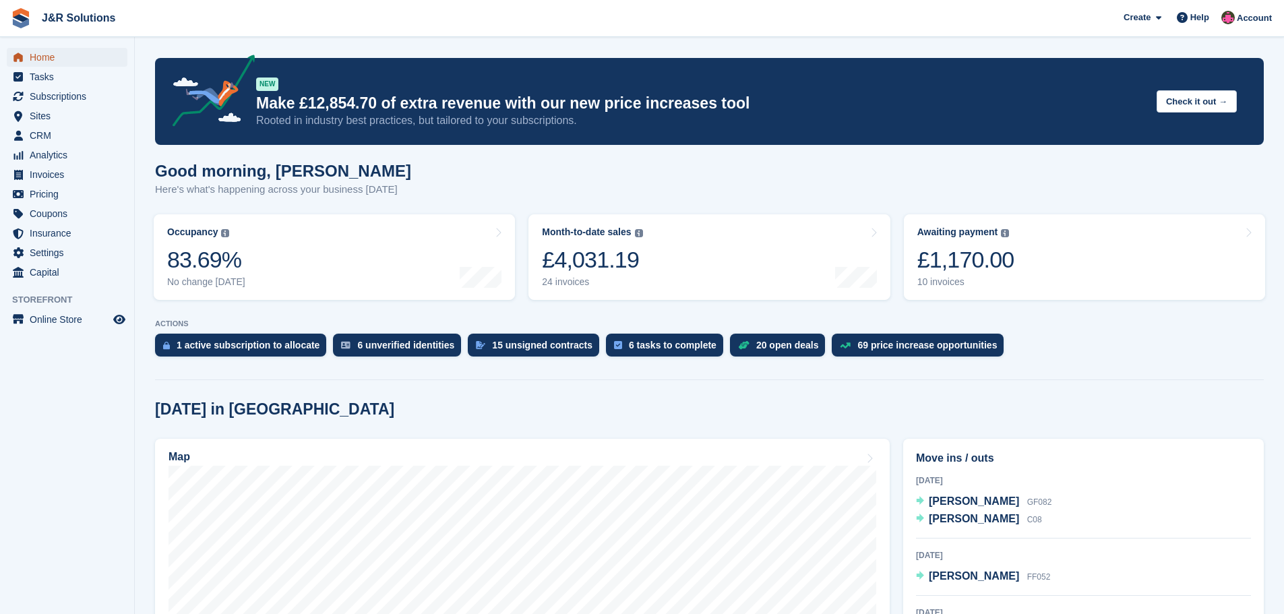
click at [36, 55] on span "Home" at bounding box center [70, 57] width 81 height 19
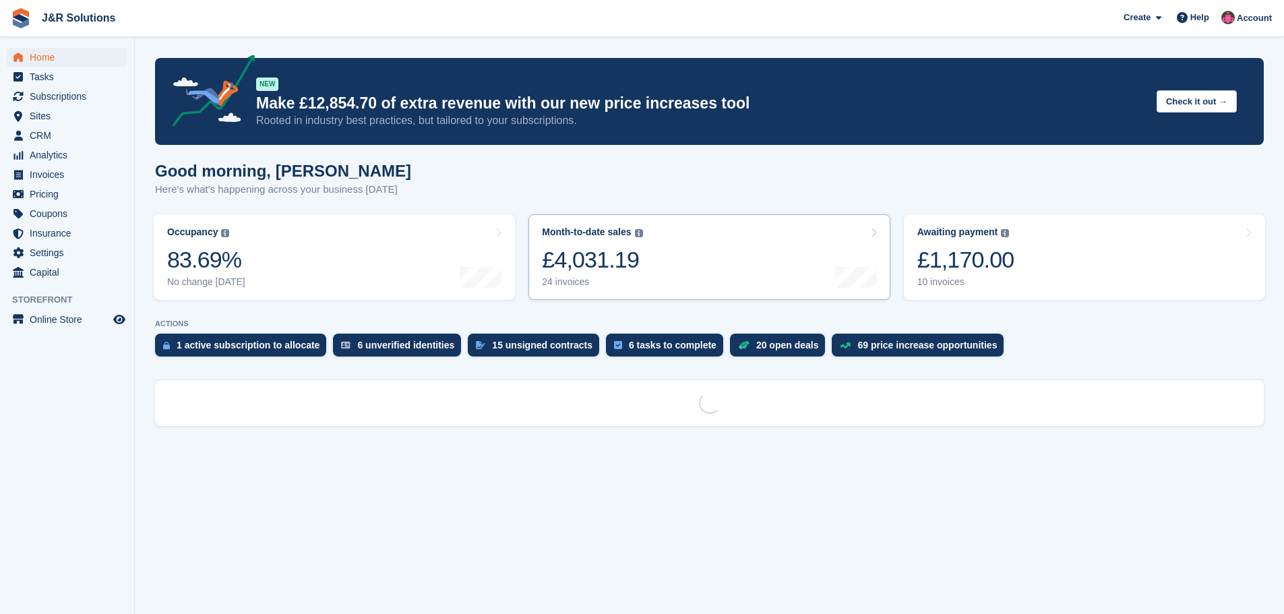
click at [576, 284] on div "24 invoices" at bounding box center [592, 281] width 100 height 11
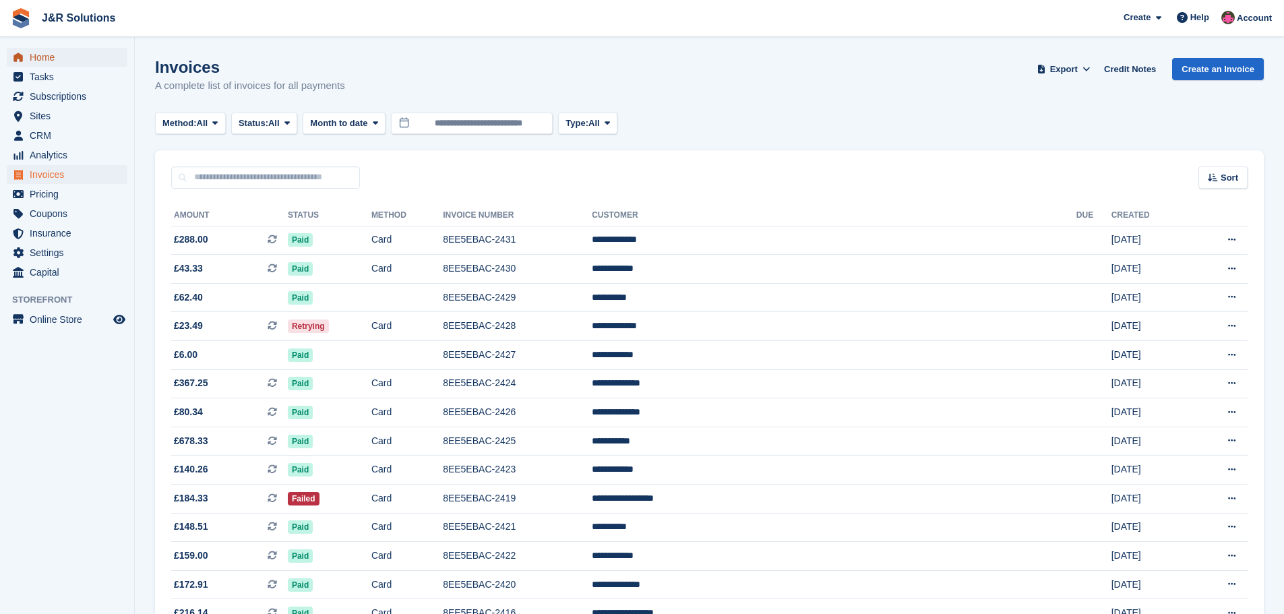
click at [65, 55] on span "Home" at bounding box center [70, 57] width 81 height 19
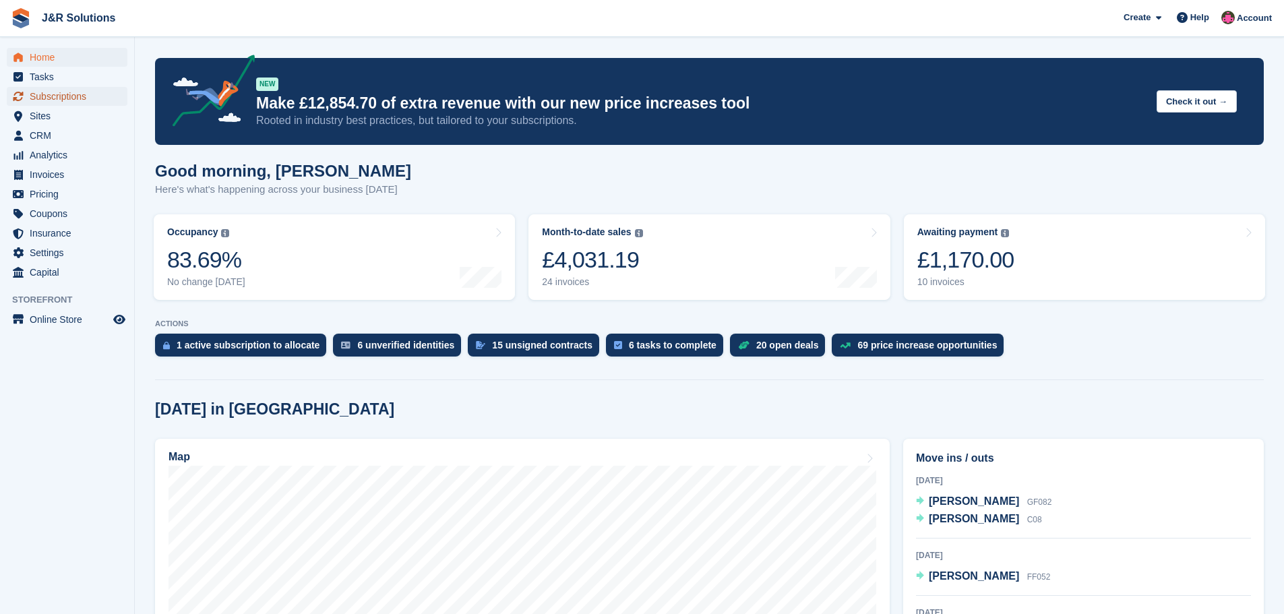
click at [60, 98] on span "Subscriptions" at bounding box center [70, 96] width 81 height 19
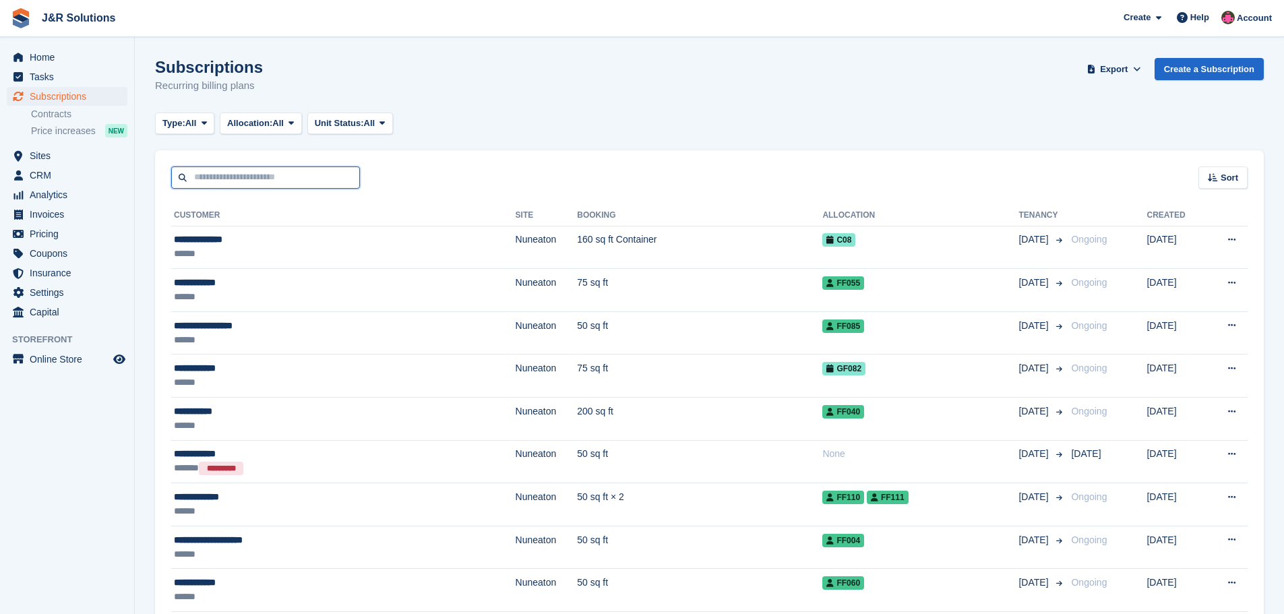
click at [267, 173] on input "text" at bounding box center [265, 177] width 189 height 22
type input "******"
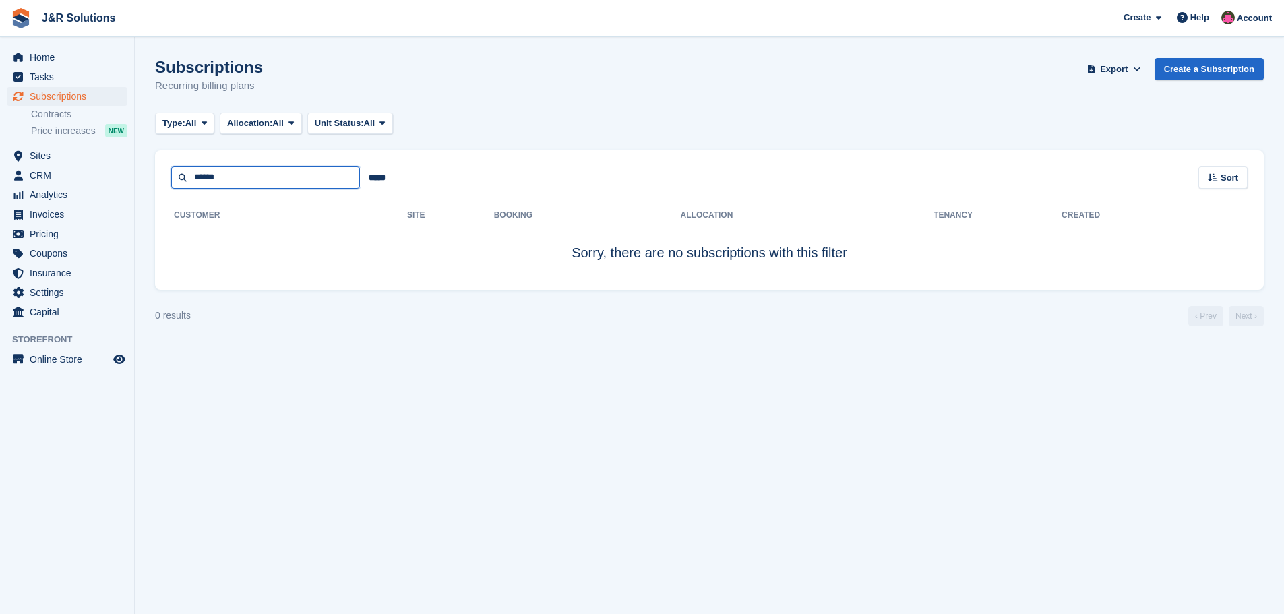
click at [267, 172] on input "******" at bounding box center [265, 177] width 189 height 22
type input "******"
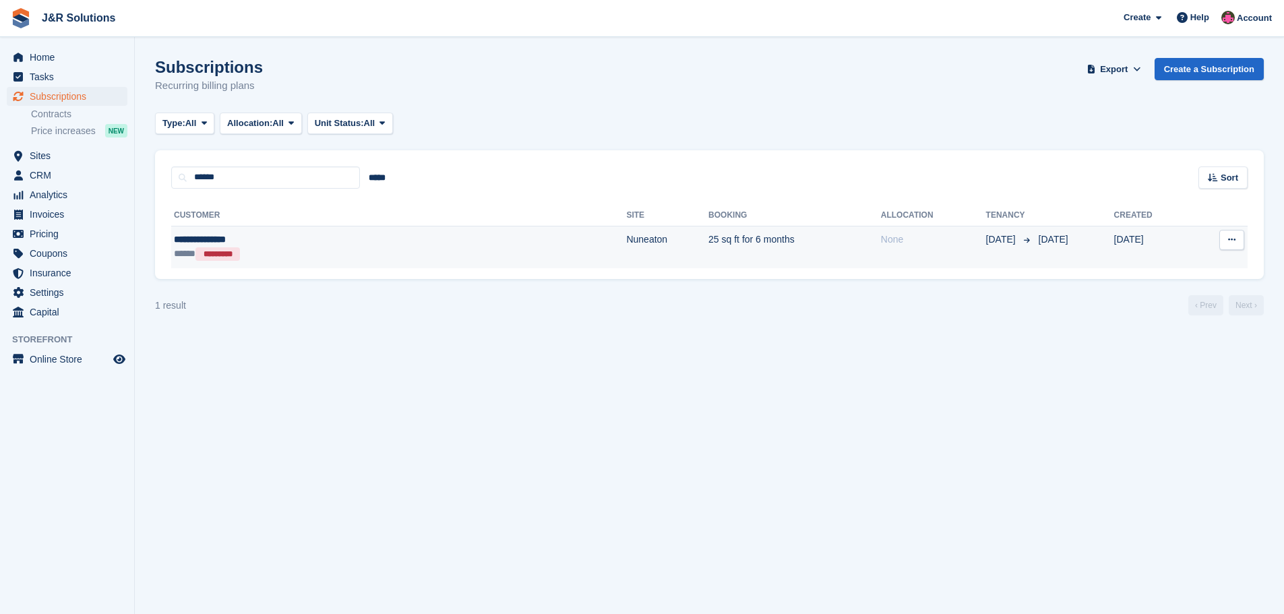
click at [293, 247] on div "***** *********" at bounding box center [286, 254] width 224 height 14
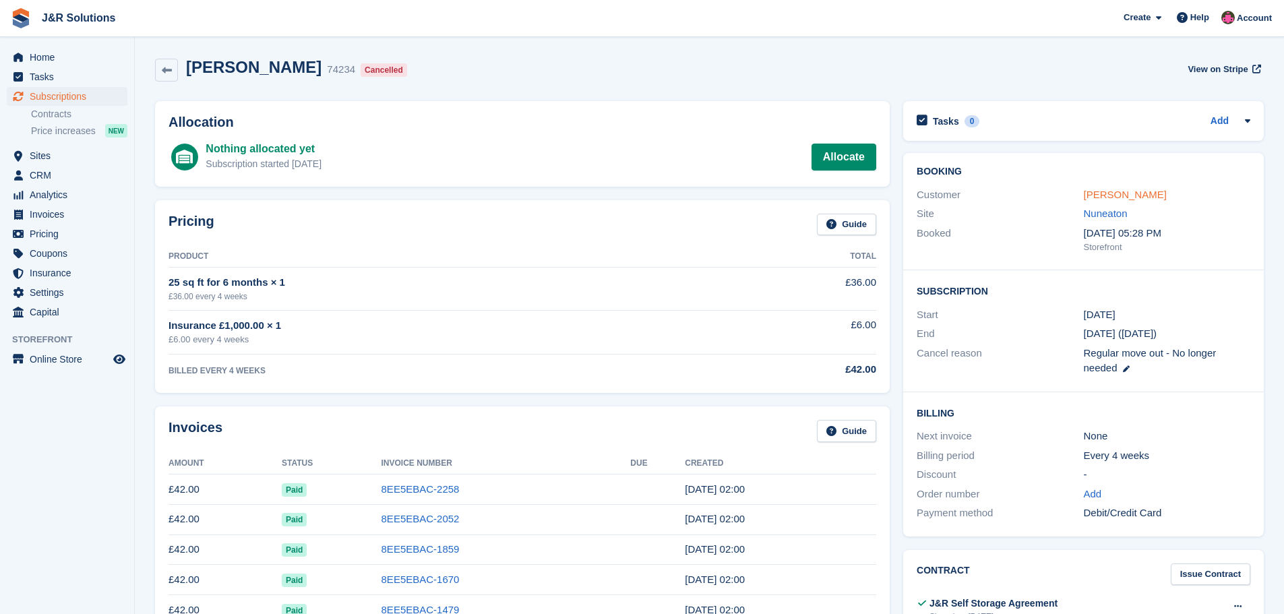
drag, startPoint x: 1102, startPoint y: 197, endPoint x: 1090, endPoint y: 199, distance: 12.3
click at [1102, 197] on link "[PERSON_NAME]" at bounding box center [1124, 194] width 83 height 11
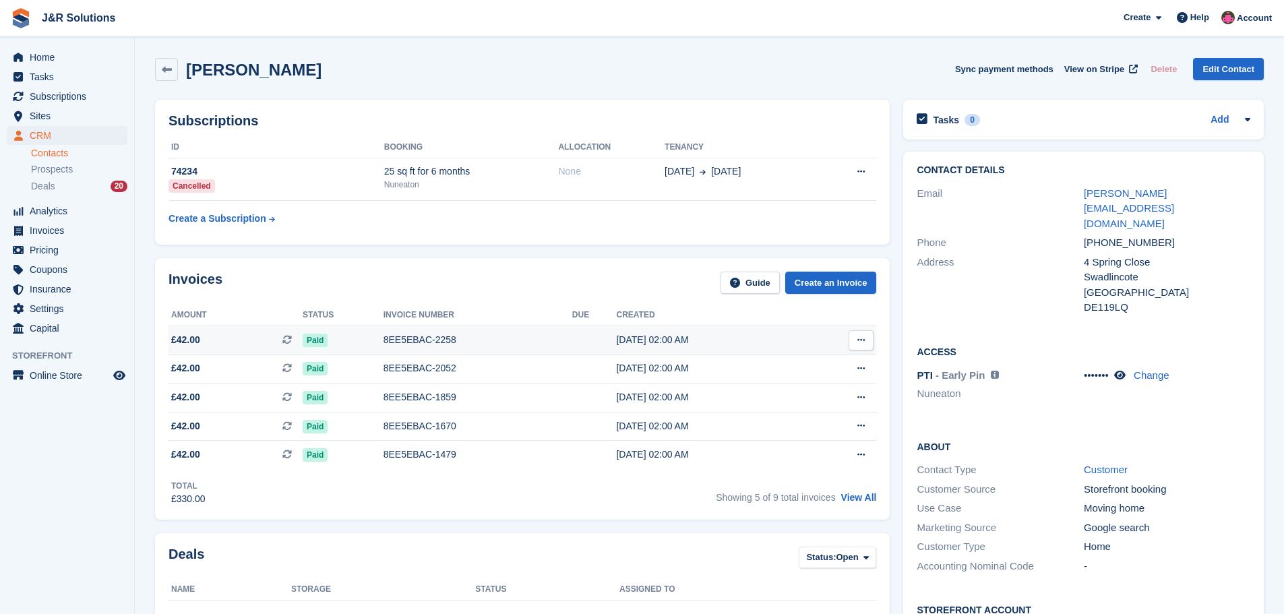
click at [441, 338] on div "8EE5EBAC-2258" at bounding box center [477, 340] width 189 height 14
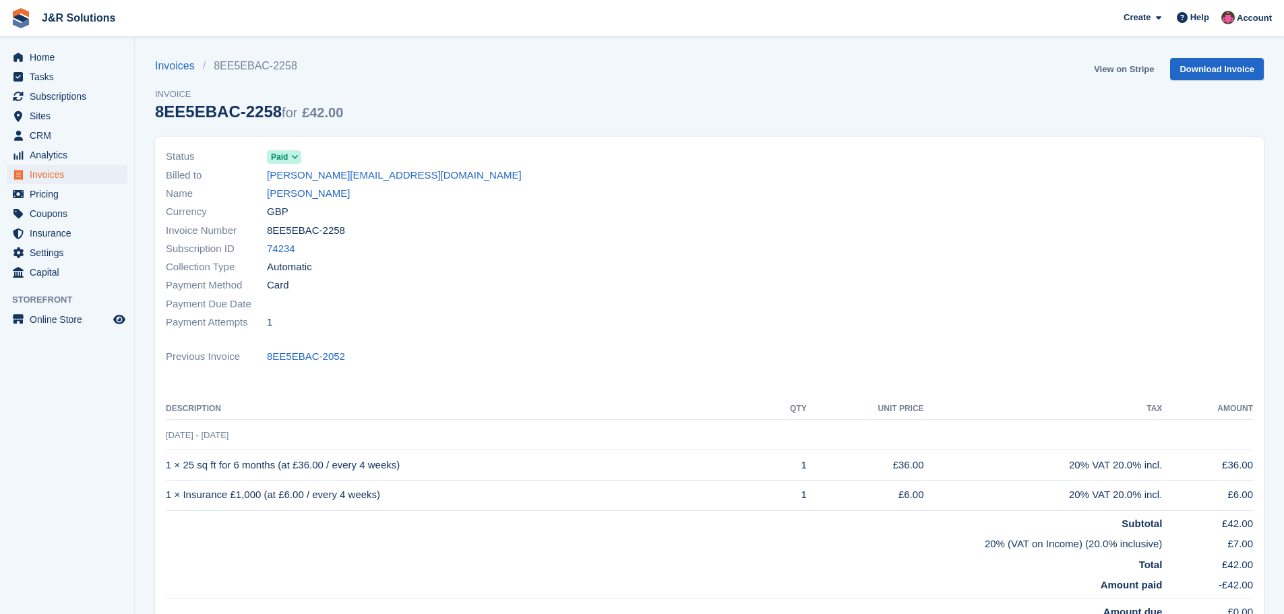
click at [1143, 69] on link "View on Stripe" at bounding box center [1123, 69] width 71 height 22
